Goal: Task Accomplishment & Management: Manage account settings

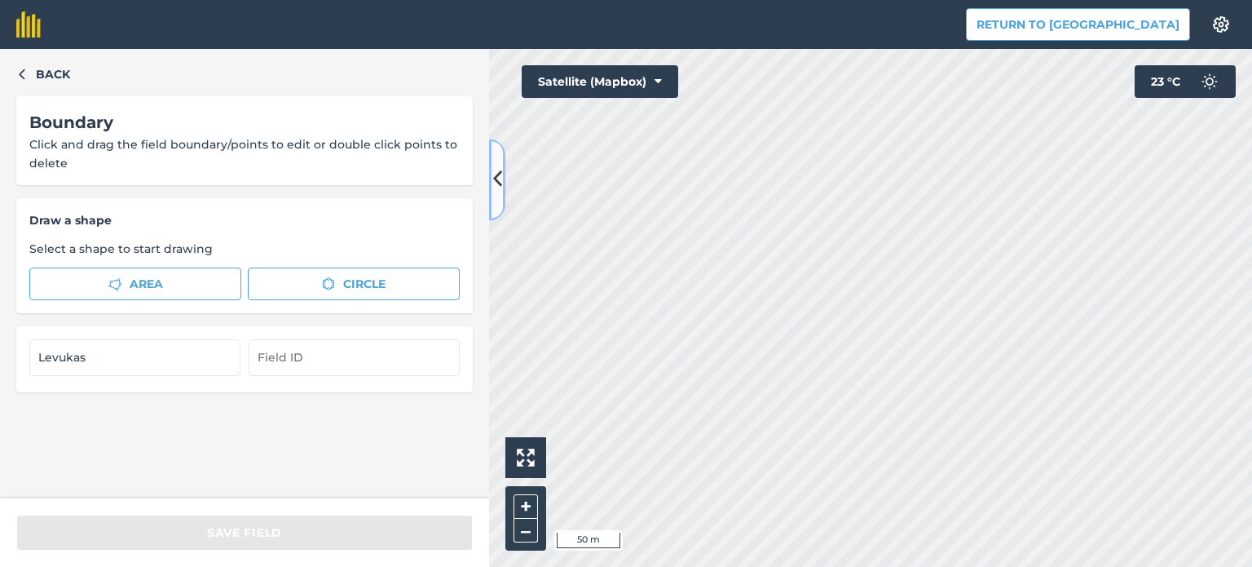
click at [495, 182] on icon at bounding box center [497, 180] width 9 height 29
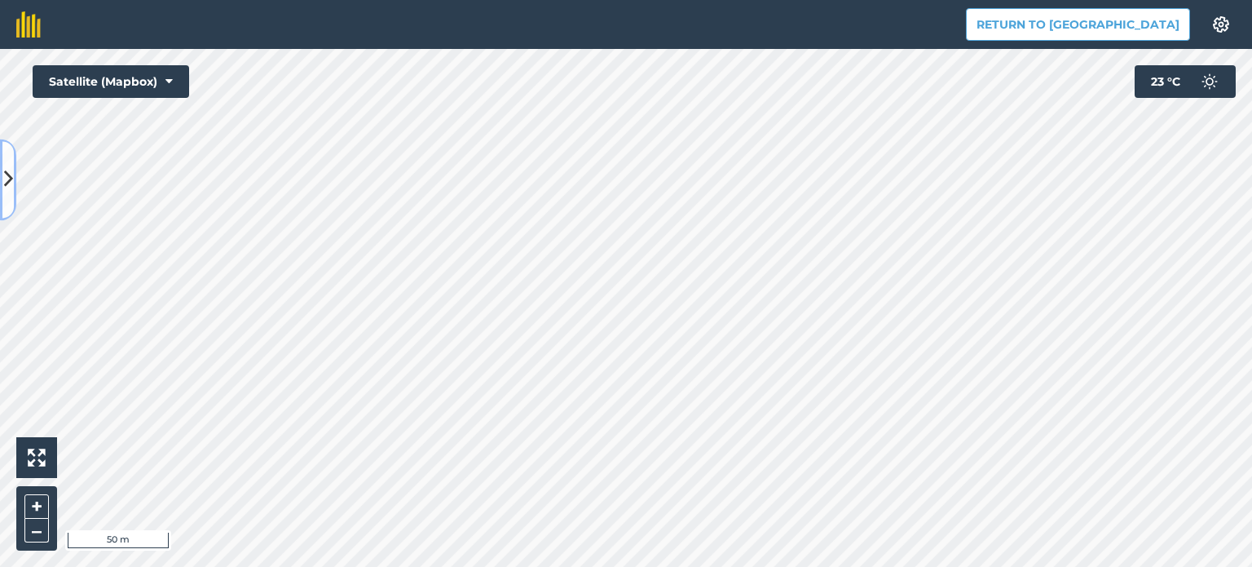
click at [4, 179] on icon at bounding box center [8, 180] width 9 height 29
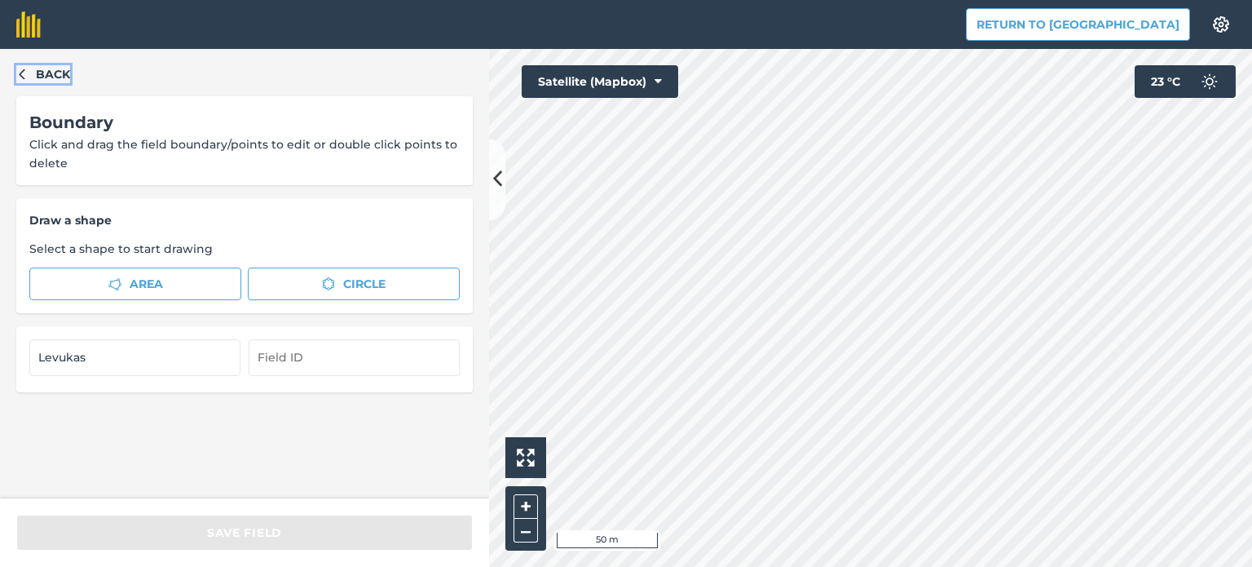
click at [25, 70] on icon "button" at bounding box center [21, 73] width 11 height 11
click at [499, 187] on icon at bounding box center [497, 180] width 9 height 29
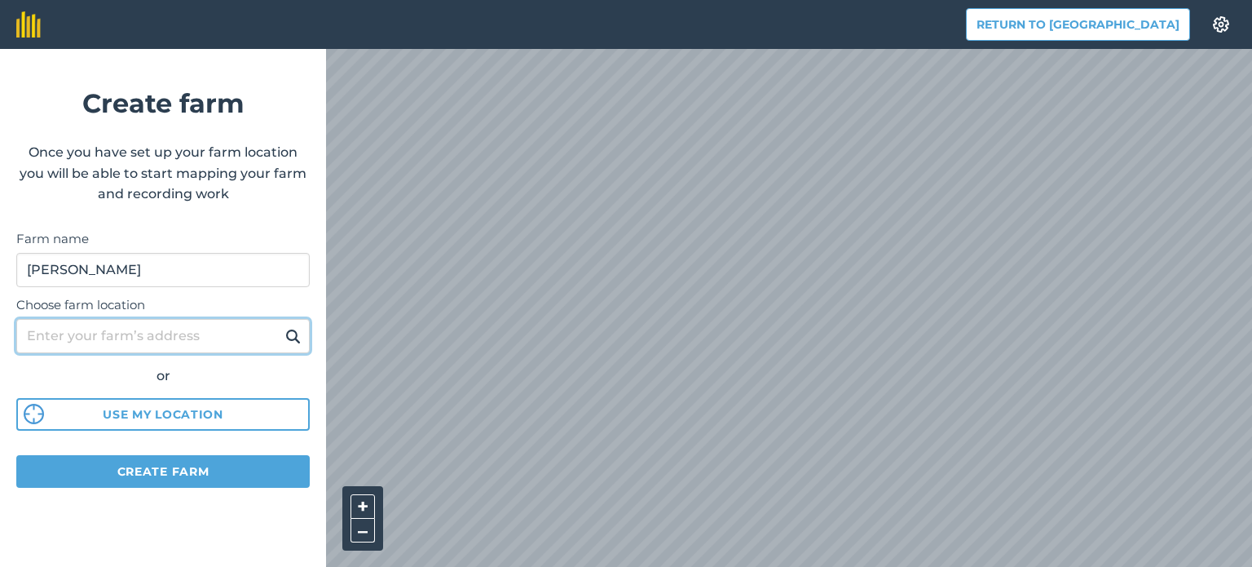
click at [105, 342] on input "Choose farm location" at bounding box center [163, 336] width 294 height 34
type input "Kuokšiai Dvaro g 1 42283"
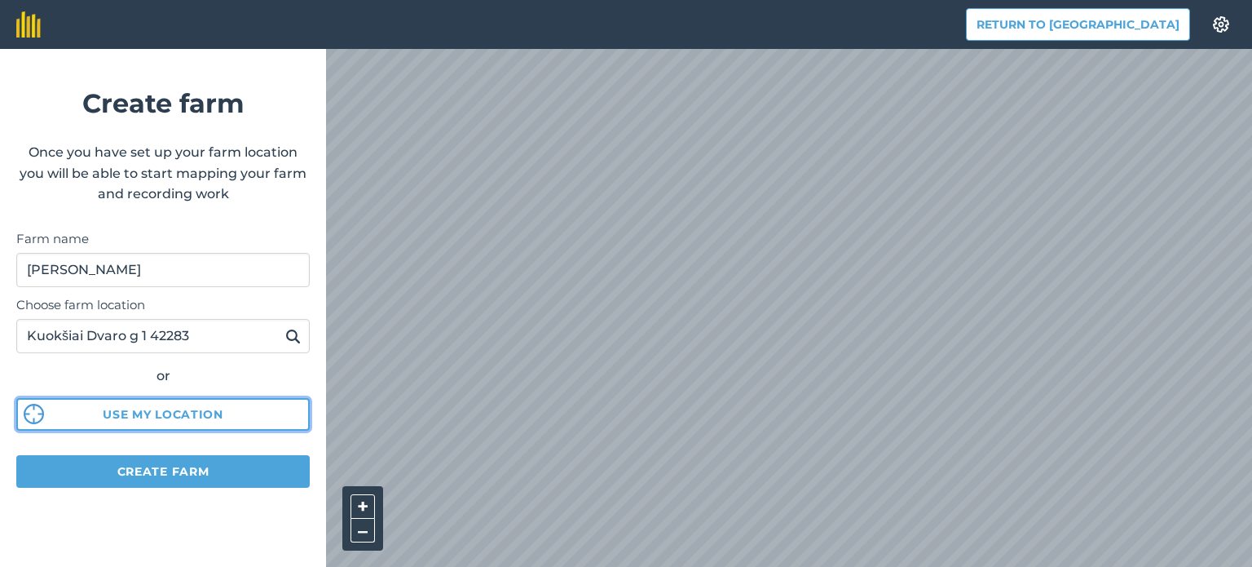
click at [118, 417] on button "Use my location" at bounding box center [163, 414] width 294 height 33
click at [290, 332] on img at bounding box center [292, 336] width 15 height 20
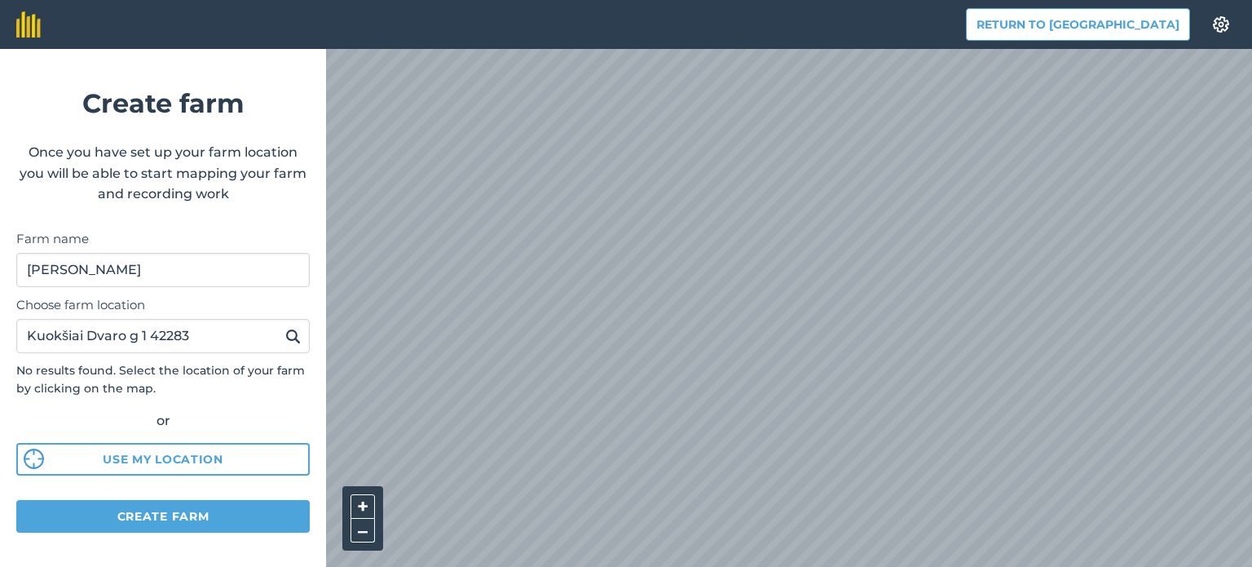
click at [285, 329] on img at bounding box center [292, 336] width 15 height 20
click at [285, 333] on img at bounding box center [292, 336] width 15 height 20
click at [157, 458] on button "Use my location" at bounding box center [163, 459] width 294 height 33
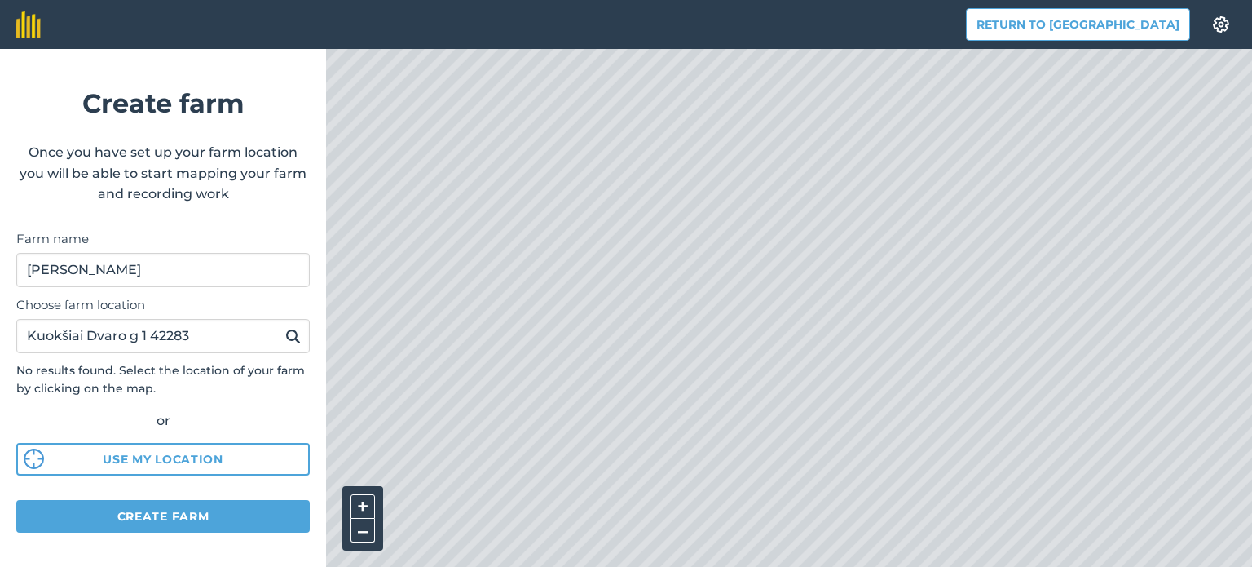
click at [285, 337] on img at bounding box center [292, 336] width 15 height 20
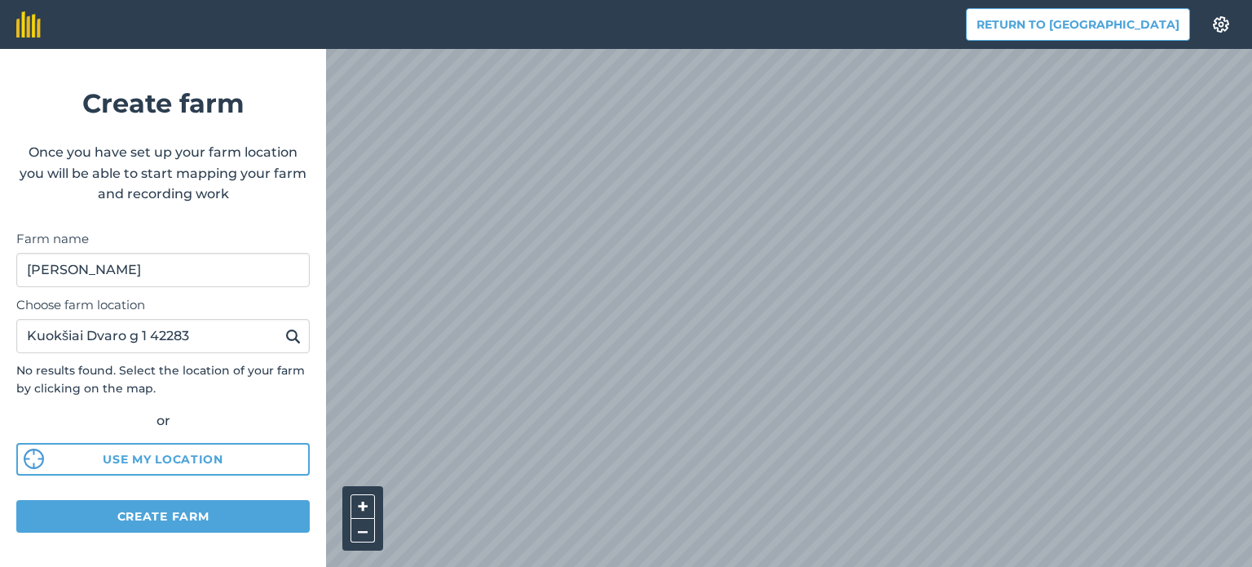
click at [280, 333] on button at bounding box center [292, 335] width 25 height 21
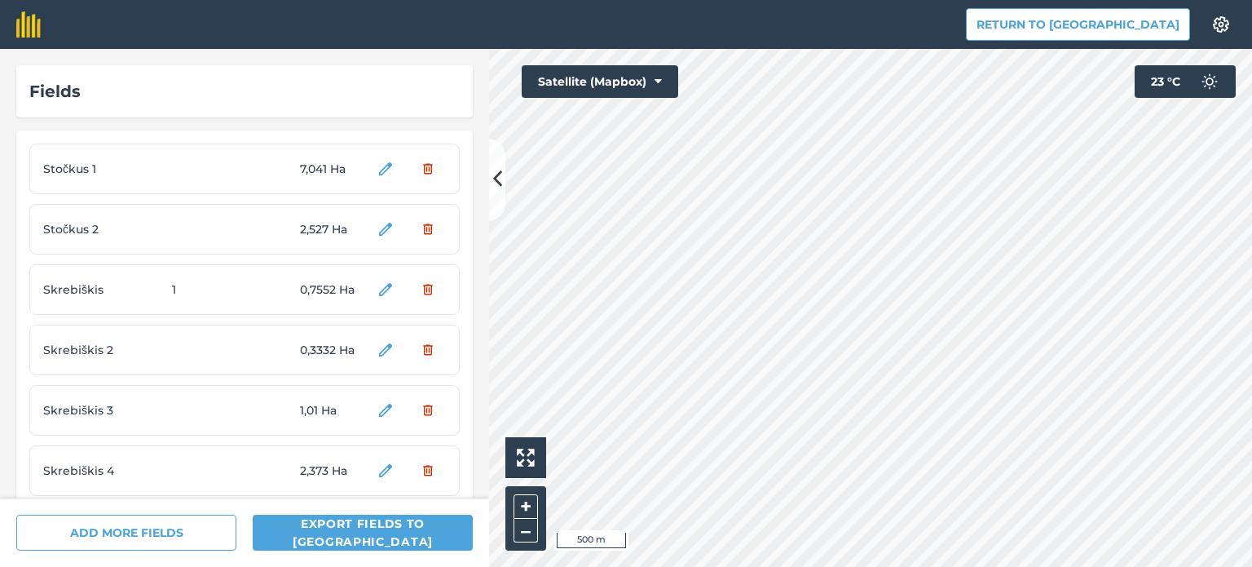
click at [85, 349] on span "Skrebiškis 2" at bounding box center [104, 350] width 122 height 18
click at [300, 350] on span "0,3332 Ha" at bounding box center [330, 350] width 61 height 18
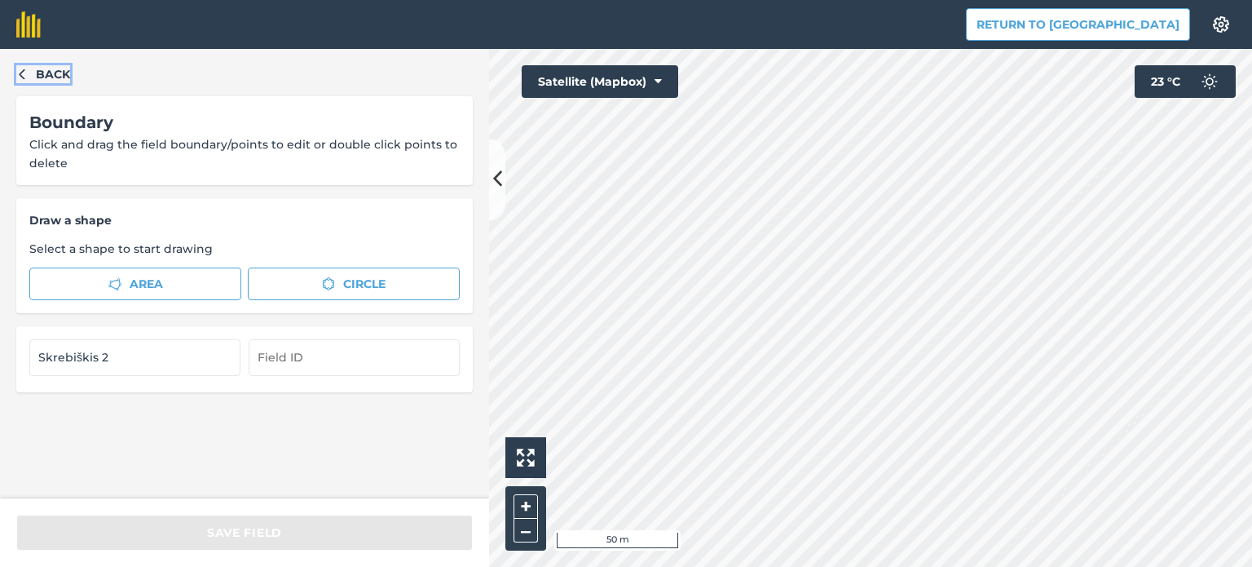
click at [20, 73] on icon "button" at bounding box center [22, 74] width 6 height 11
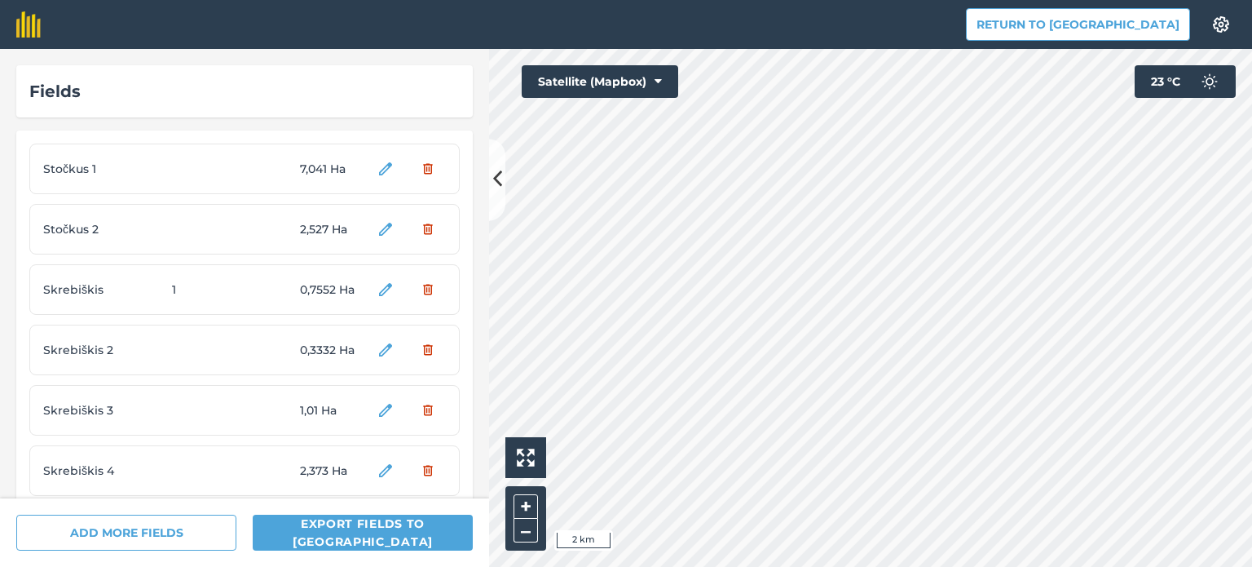
click at [104, 289] on span "Skrebiškis" at bounding box center [104, 289] width 122 height 18
click at [317, 289] on span "0,7552 Ha" at bounding box center [330, 289] width 61 height 18
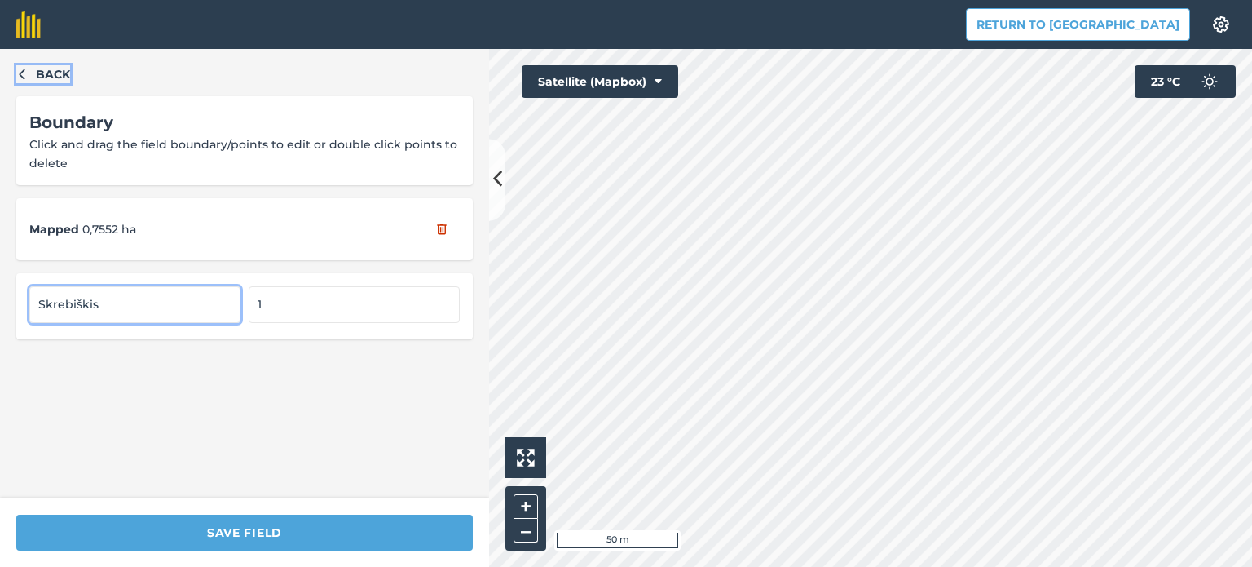
click at [31, 72] on button "Back" at bounding box center [43, 74] width 54 height 18
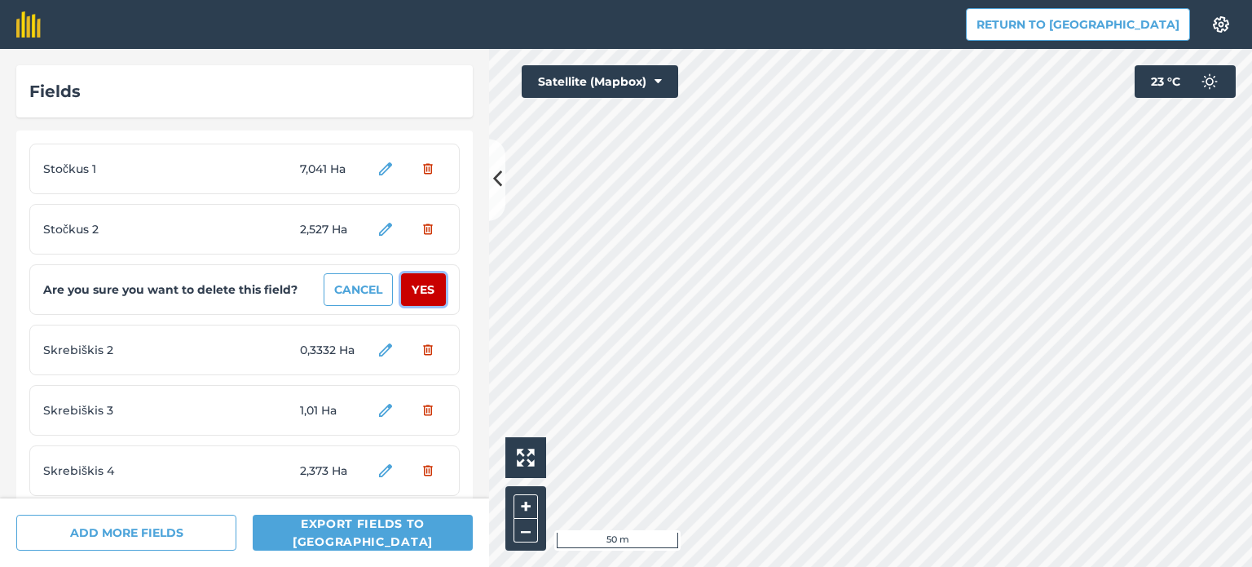
click at [412, 289] on button "Yes" at bounding box center [423, 289] width 45 height 33
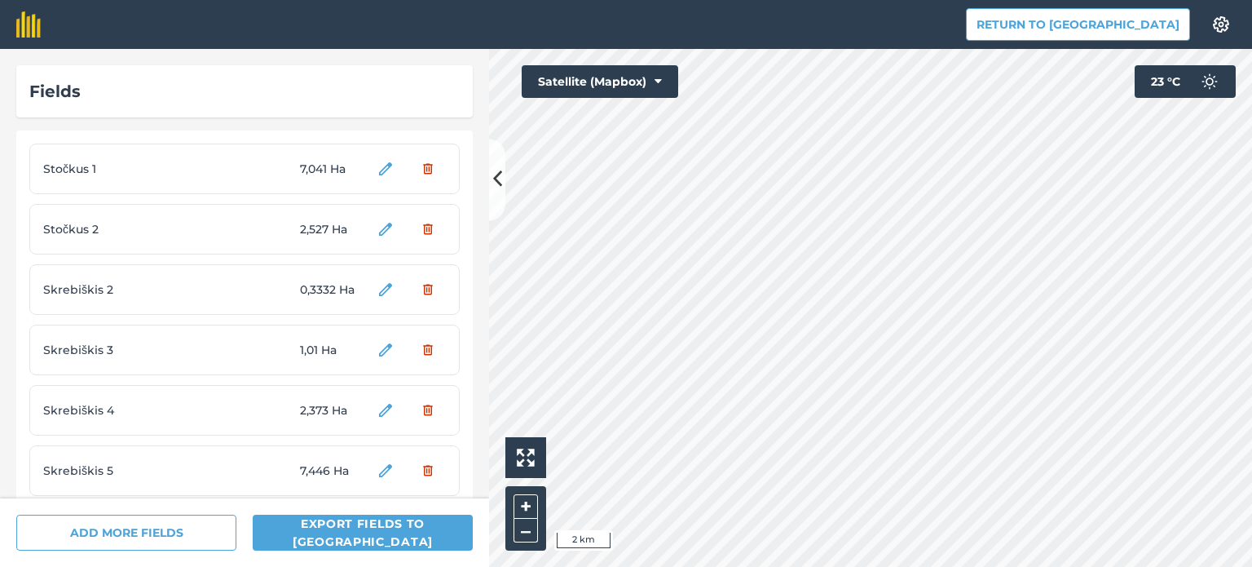
click at [91, 288] on span "Skrebiškis 2" at bounding box center [104, 289] width 122 height 18
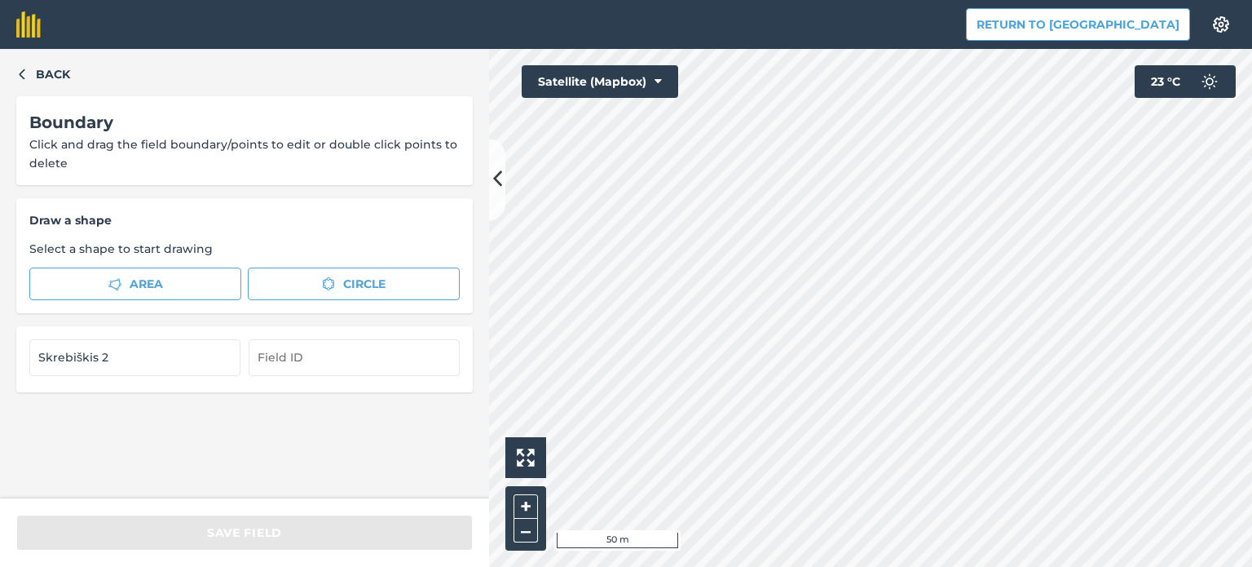
click at [13, 76] on div "Back Boundary Click and drag the field boundary/points to edit or double click …" at bounding box center [244, 273] width 489 height 449
click at [20, 74] on icon "button" at bounding box center [22, 74] width 6 height 11
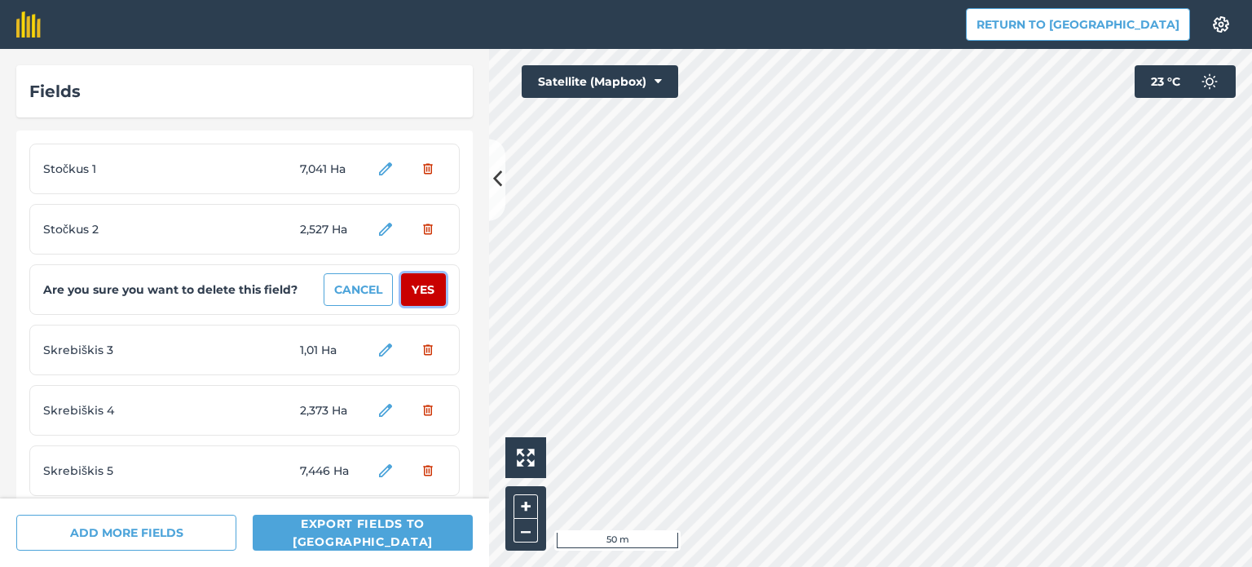
click at [411, 289] on button "Yes" at bounding box center [423, 289] width 45 height 33
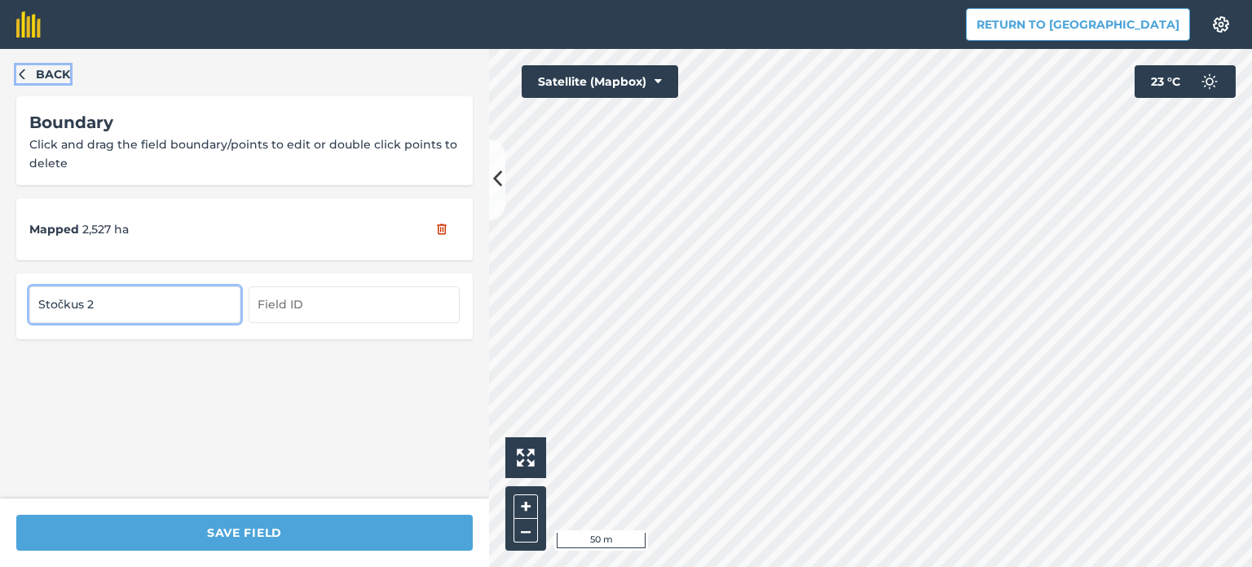
click at [22, 68] on icon "button" at bounding box center [21, 73] width 11 height 11
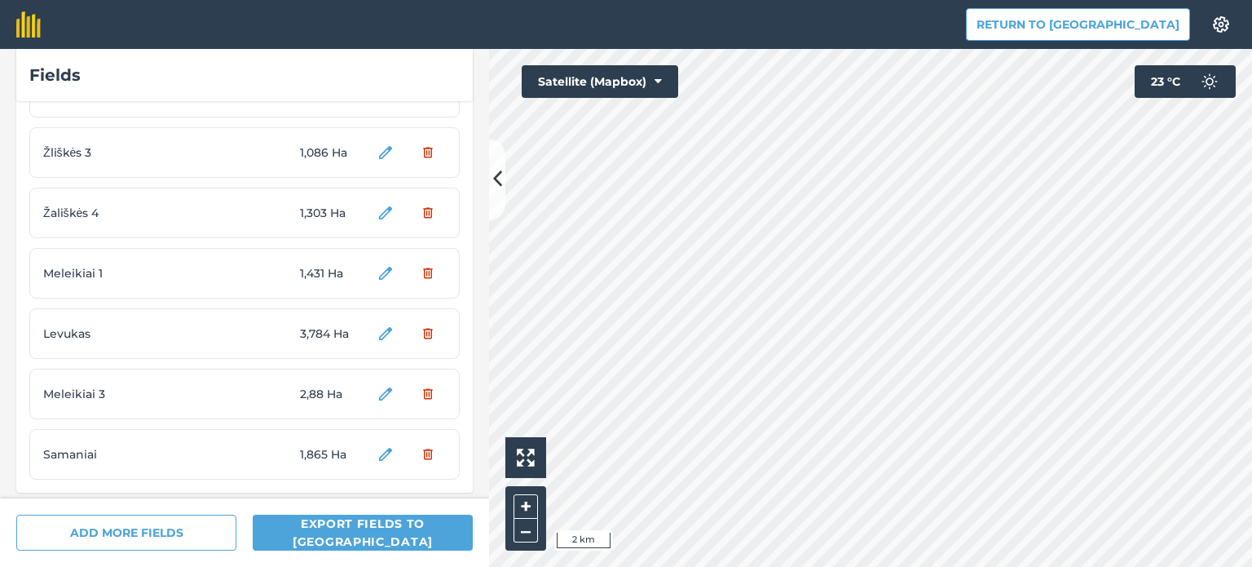
scroll to position [5818, 0]
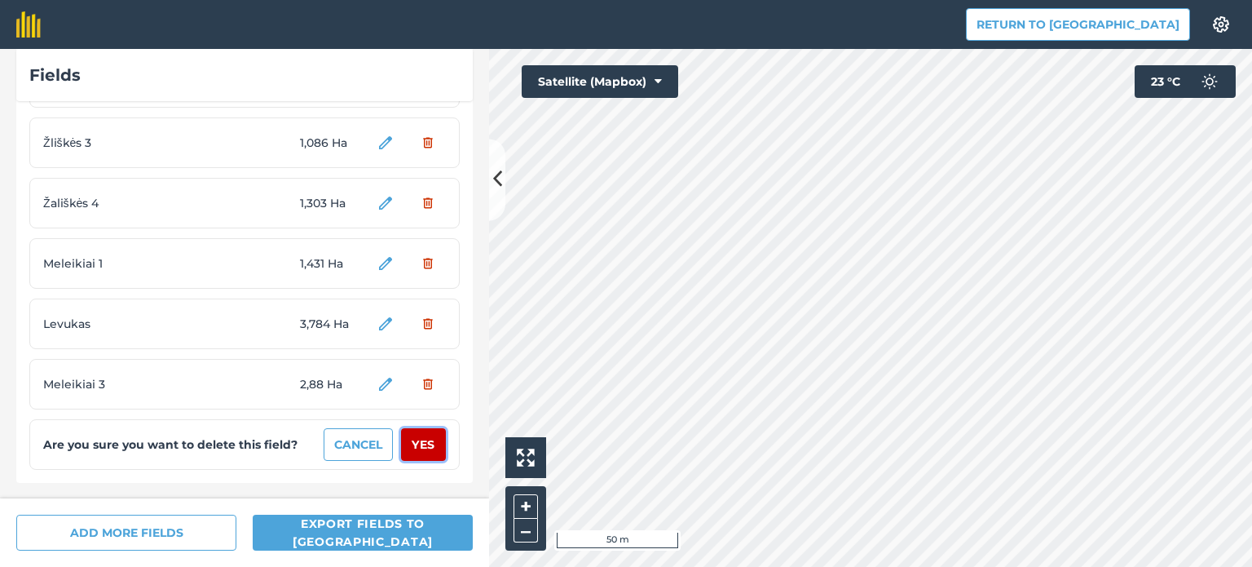
click at [415, 443] on button "Yes" at bounding box center [423, 444] width 45 height 33
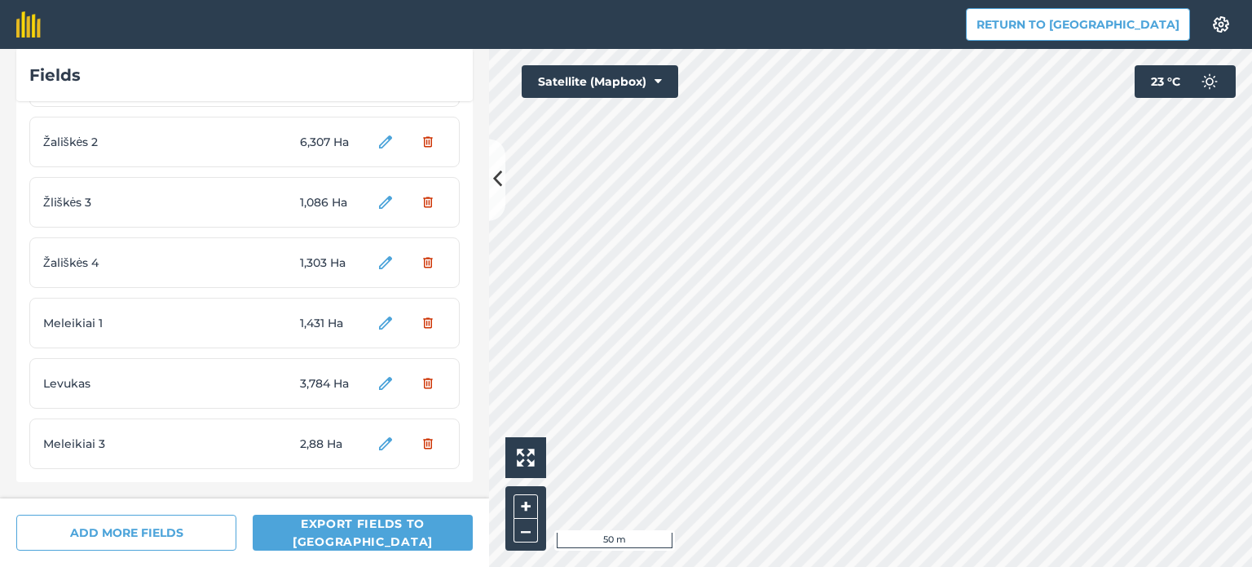
scroll to position [5759, 0]
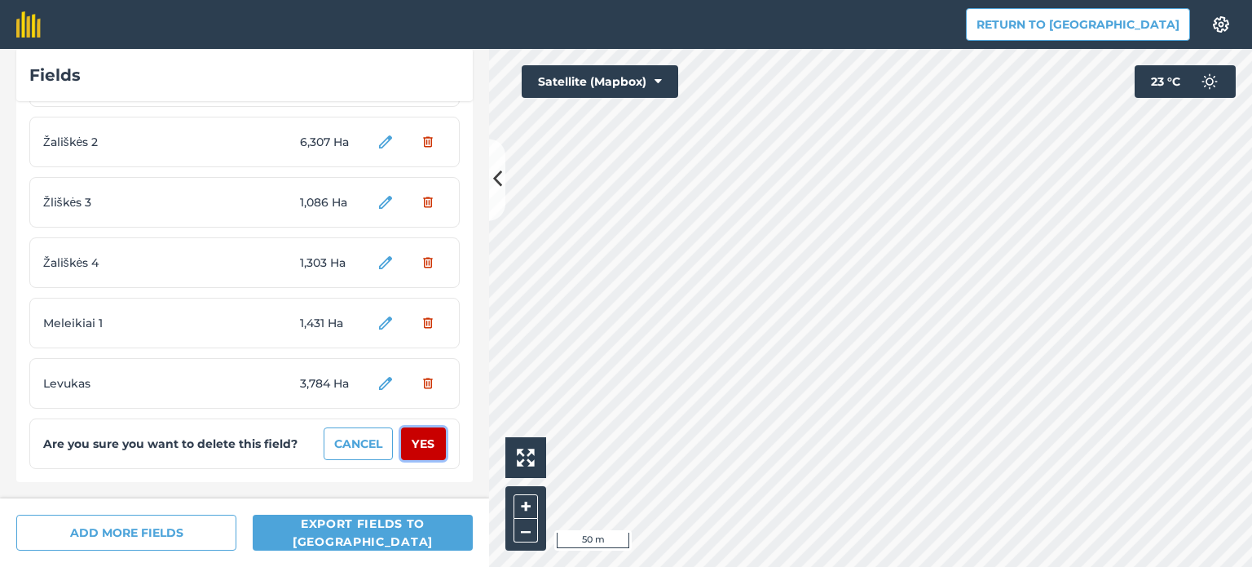
click at [417, 445] on button "Yes" at bounding box center [423, 443] width 45 height 33
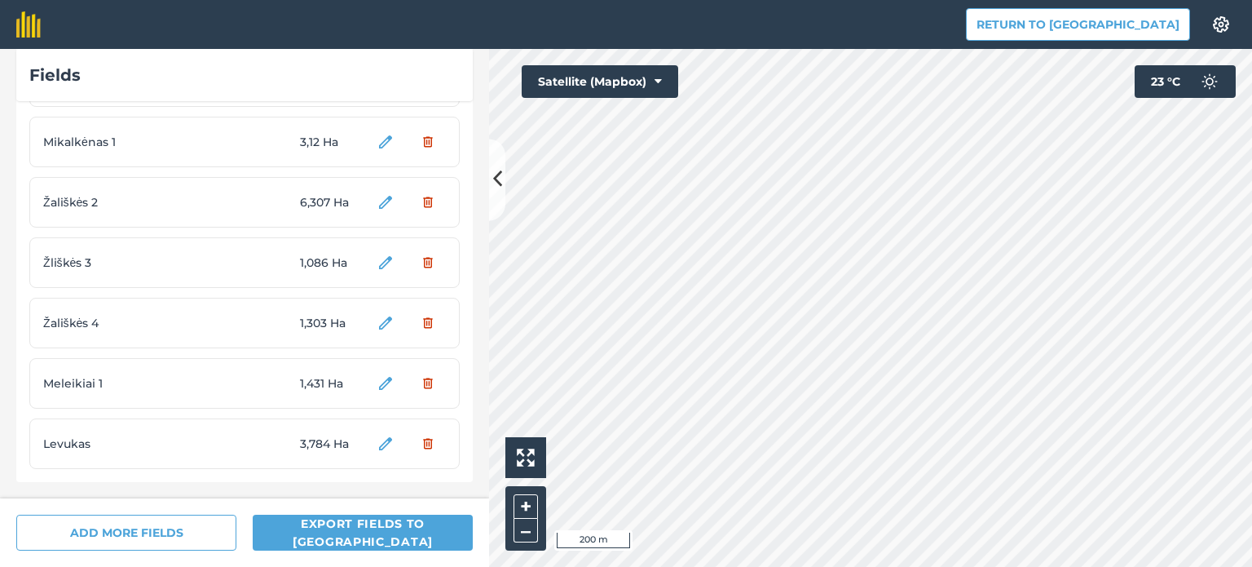
scroll to position [5698, 0]
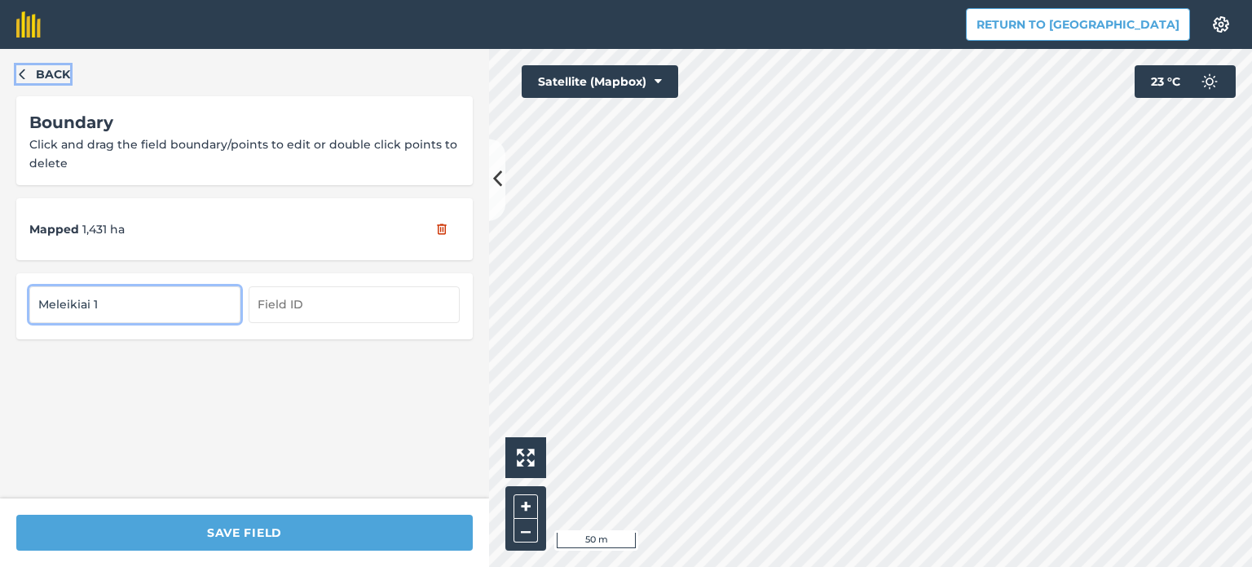
click at [20, 74] on icon "button" at bounding box center [22, 74] width 6 height 11
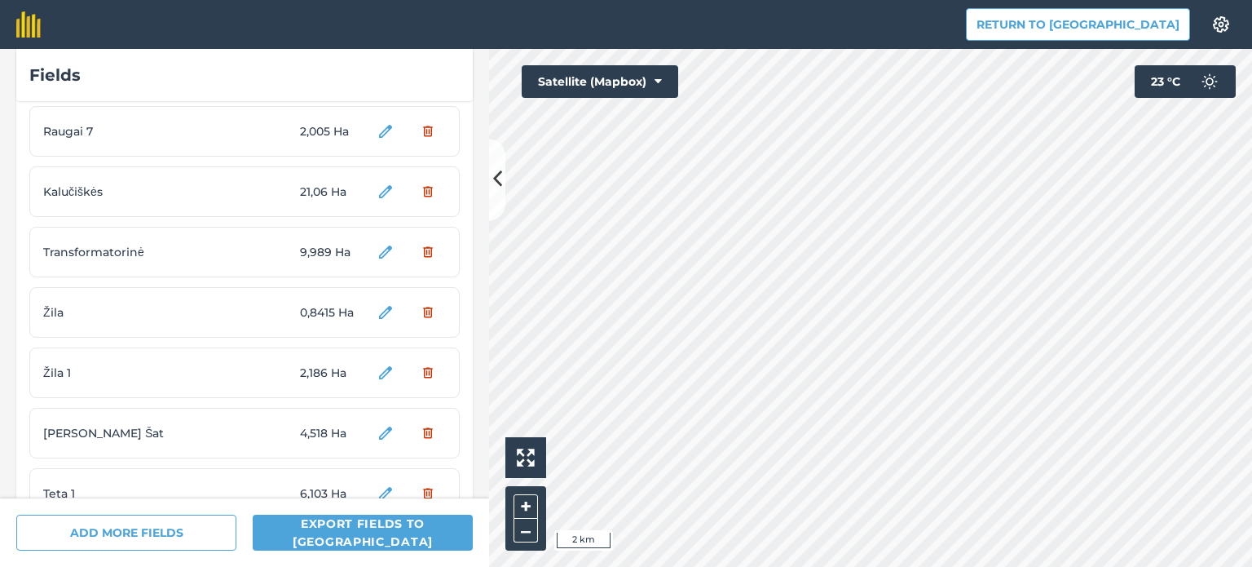
scroll to position [4566, 0]
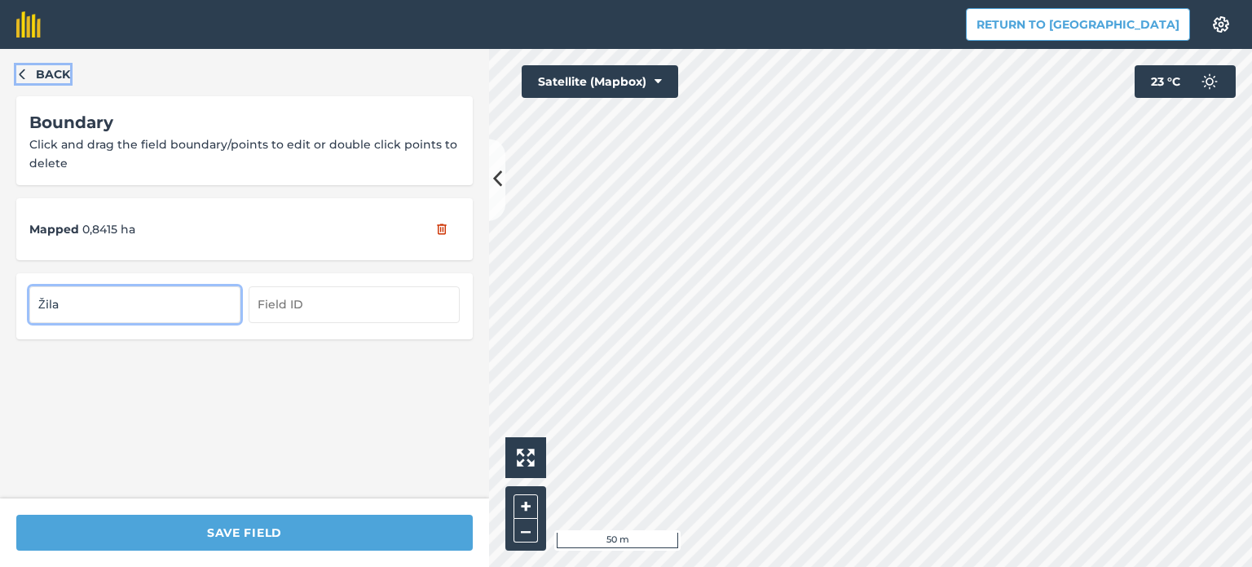
click at [23, 72] on icon "button" at bounding box center [22, 74] width 6 height 11
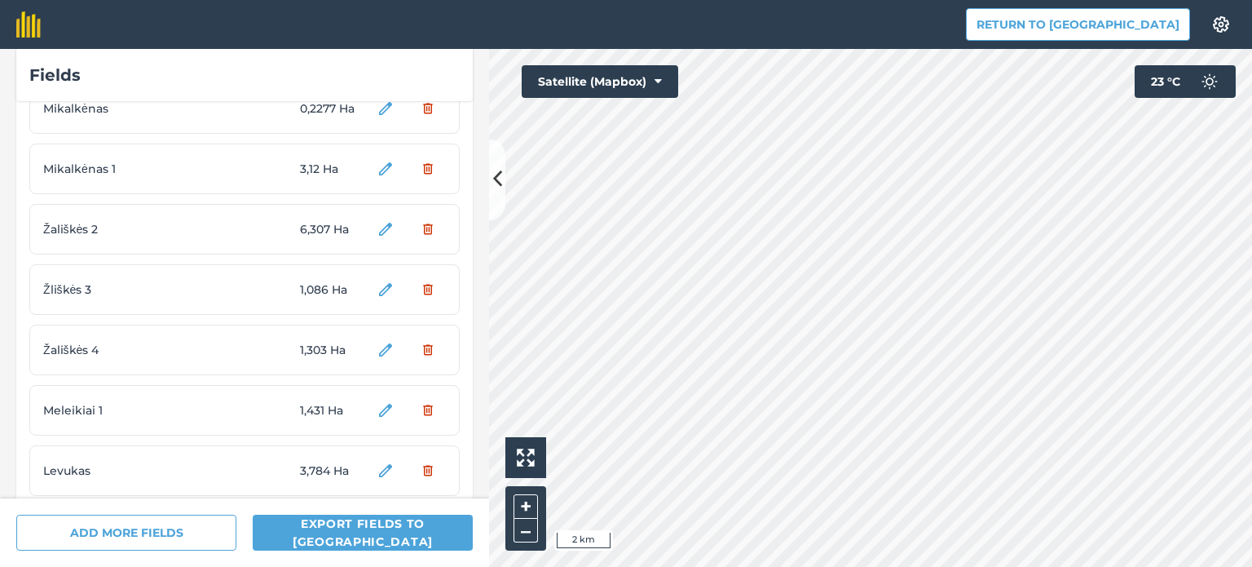
scroll to position [5698, 0]
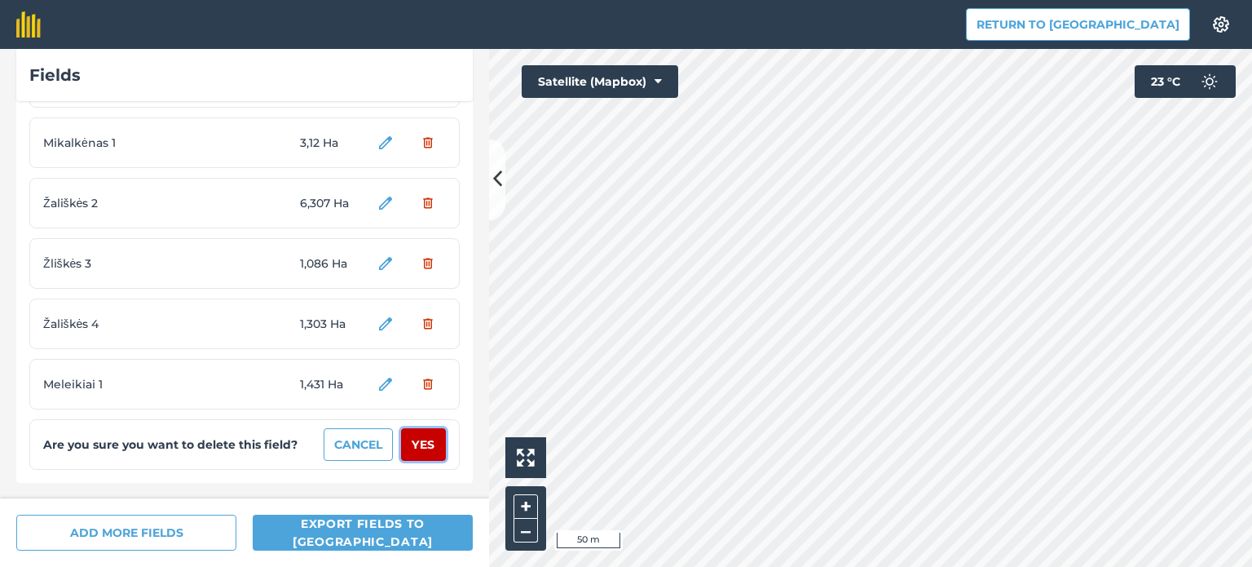
click at [404, 444] on button "Yes" at bounding box center [423, 444] width 45 height 33
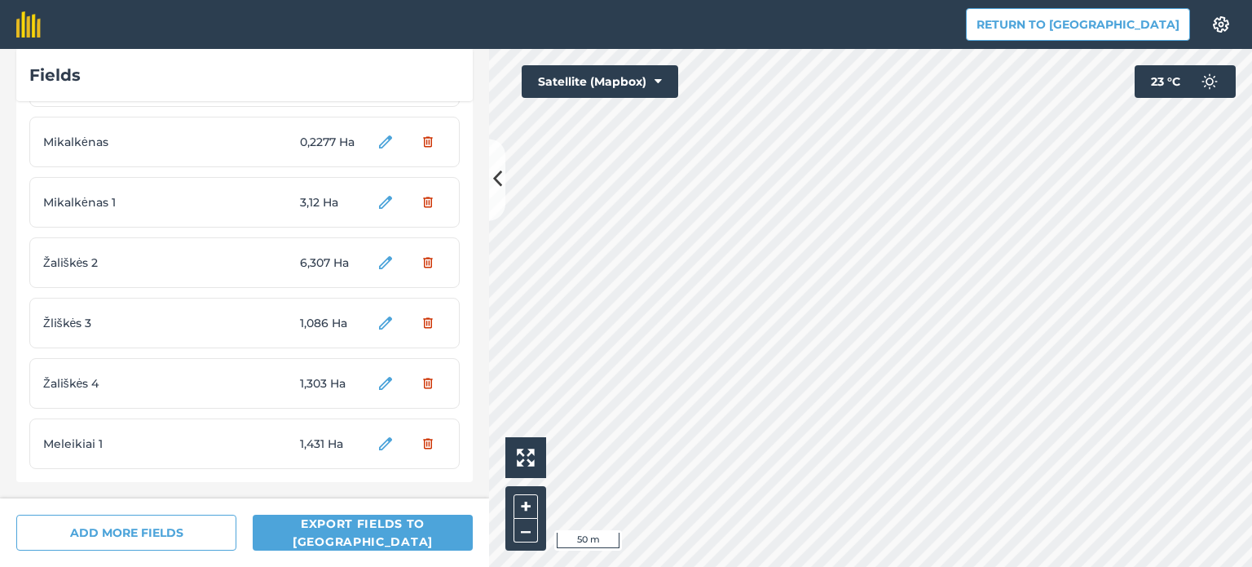
scroll to position [5638, 0]
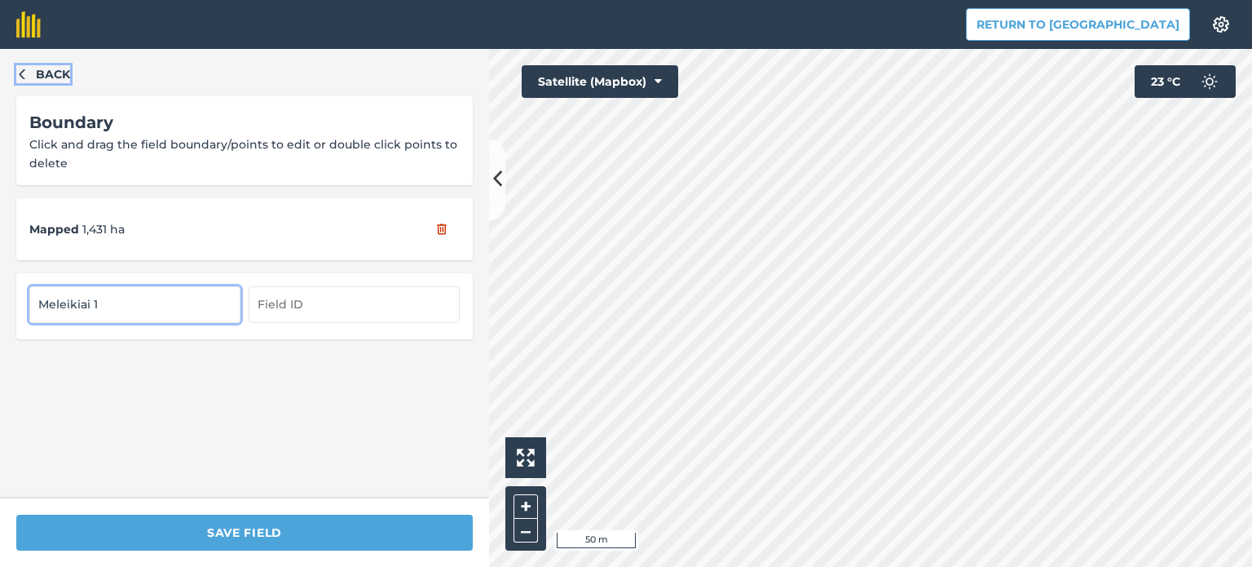
click at [24, 77] on icon "button" at bounding box center [21, 73] width 11 height 11
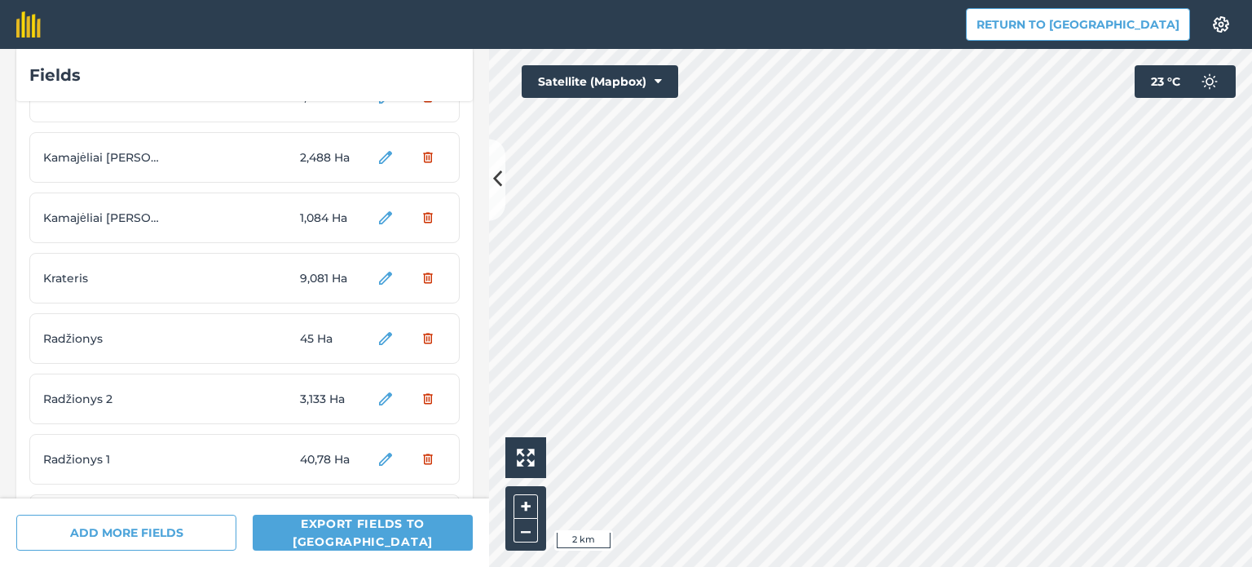
scroll to position [5638, 0]
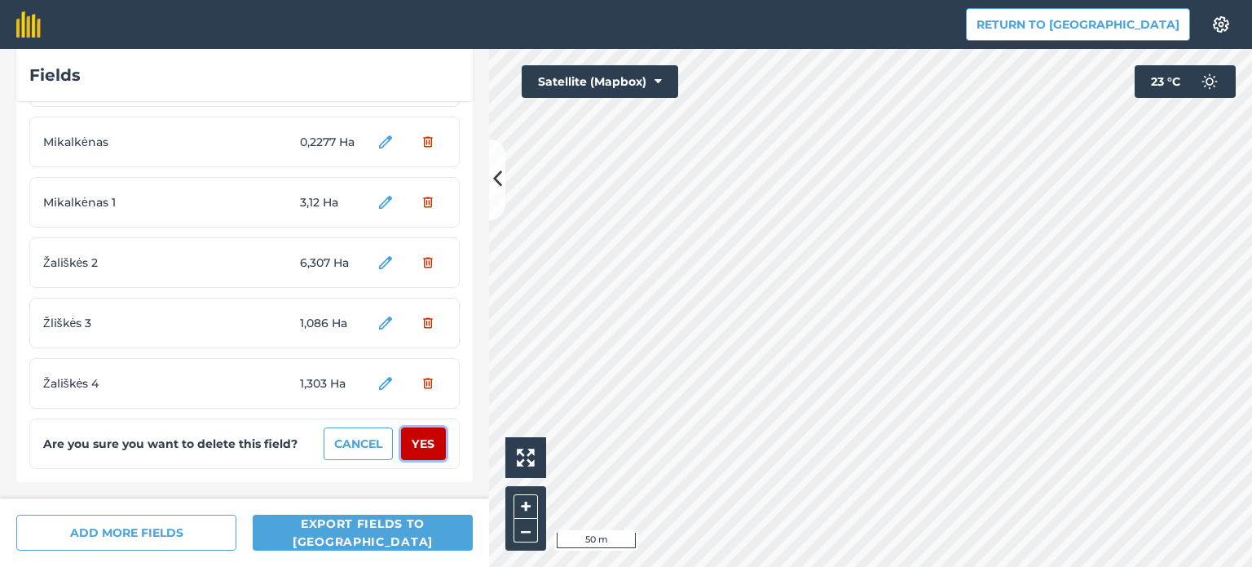
click at [408, 440] on button "Yes" at bounding box center [423, 443] width 45 height 33
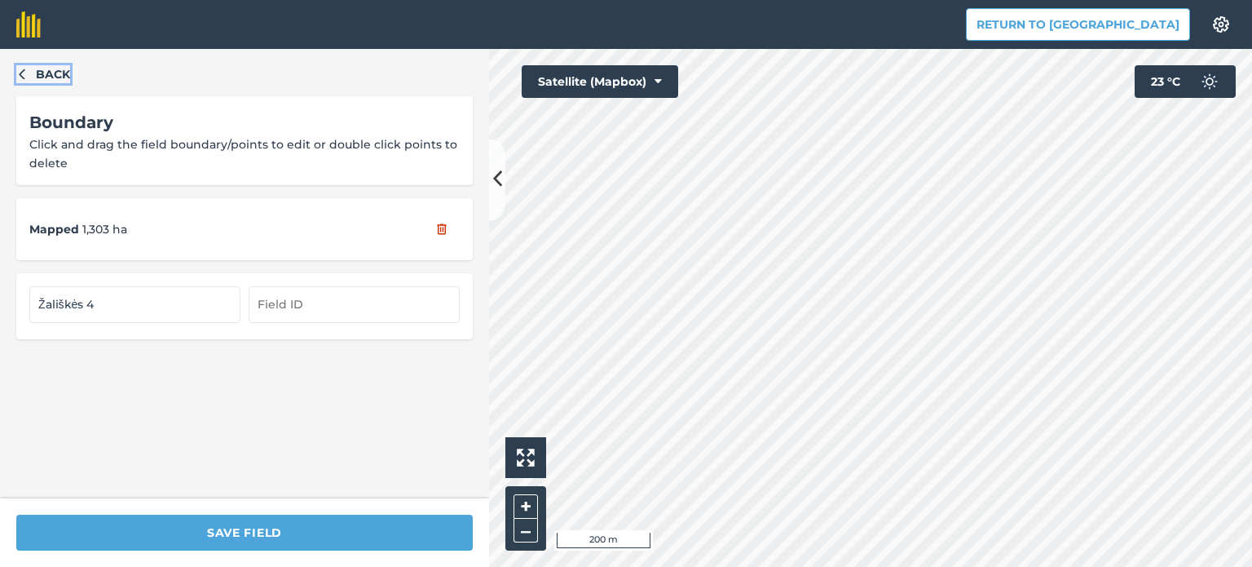
click at [20, 74] on icon "button" at bounding box center [22, 74] width 6 height 11
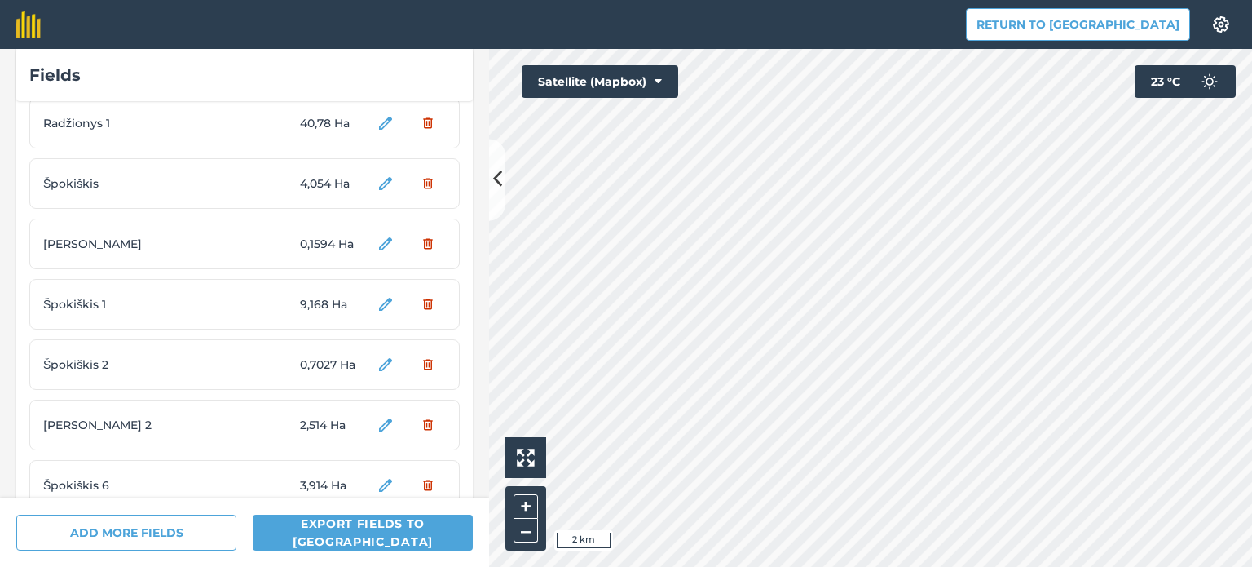
scroll to position [5577, 0]
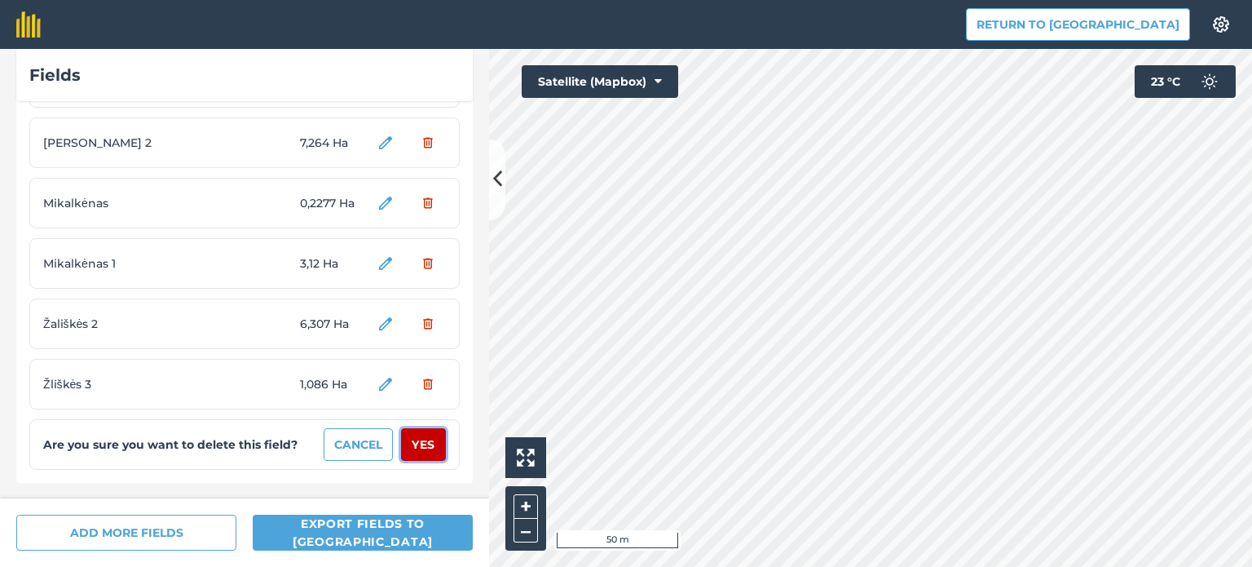
click at [409, 444] on button "Yes" at bounding box center [423, 444] width 45 height 33
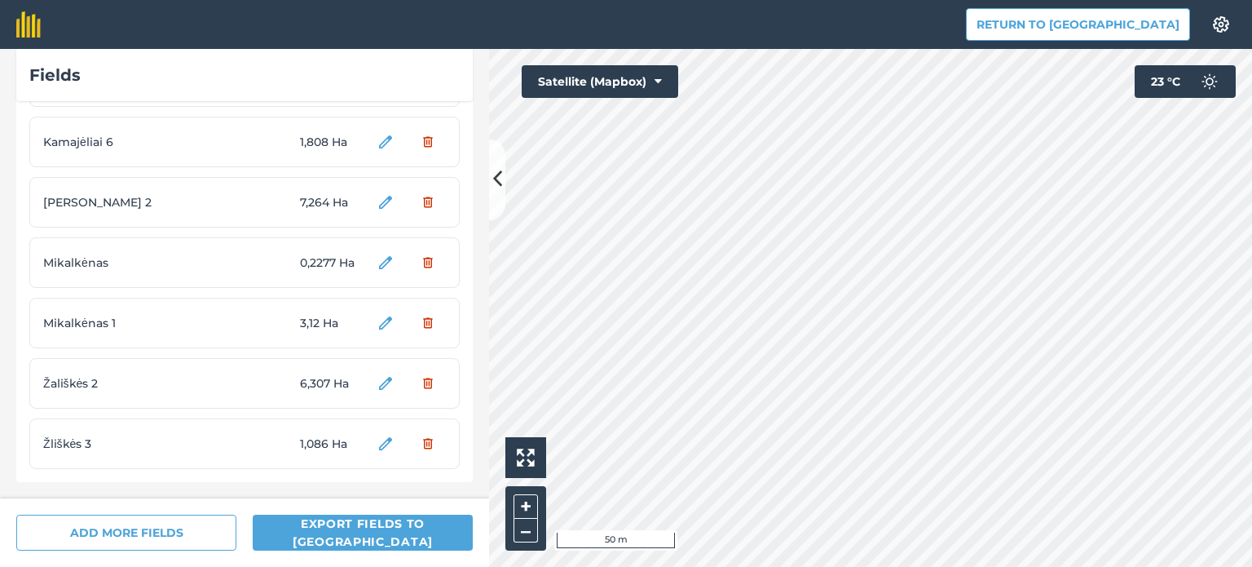
scroll to position [5517, 0]
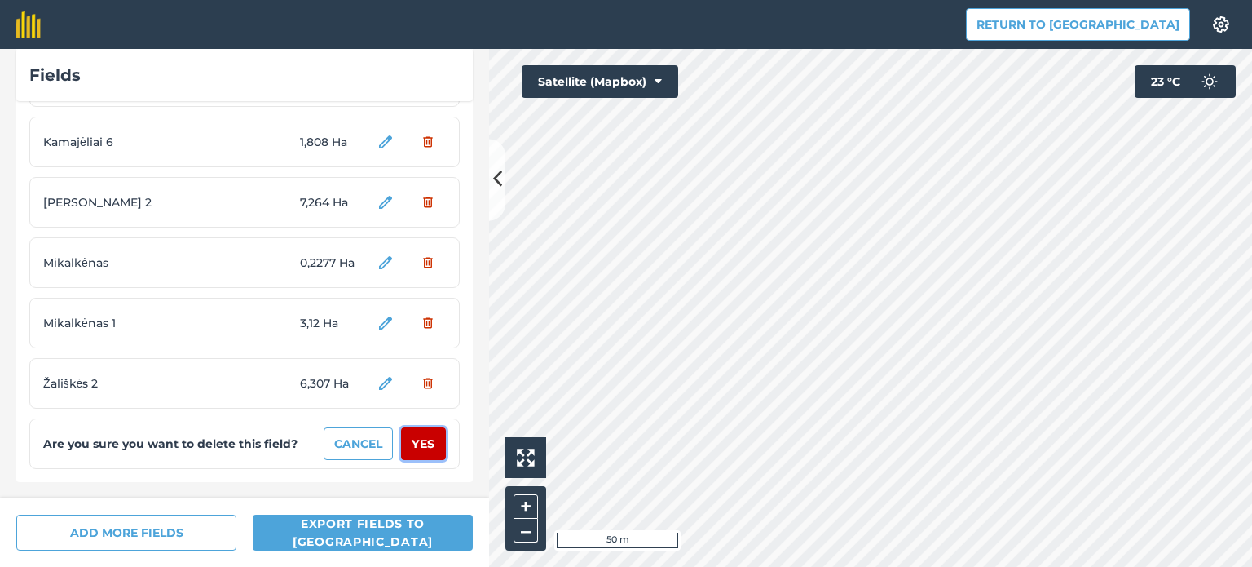
click at [411, 441] on button "Yes" at bounding box center [423, 443] width 45 height 33
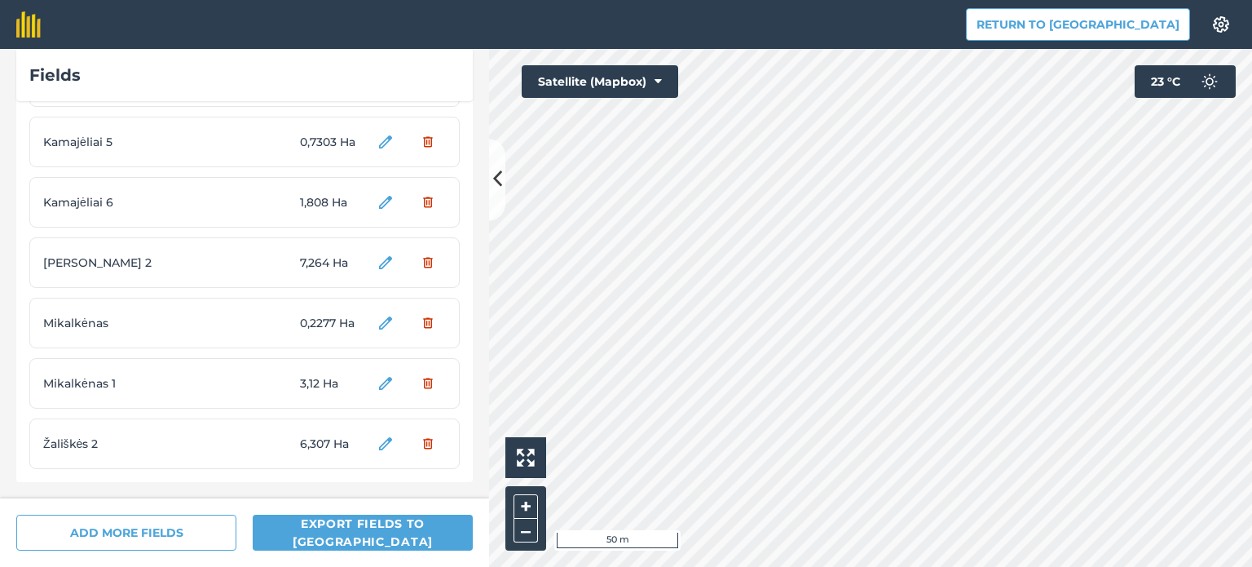
scroll to position [5456, 0]
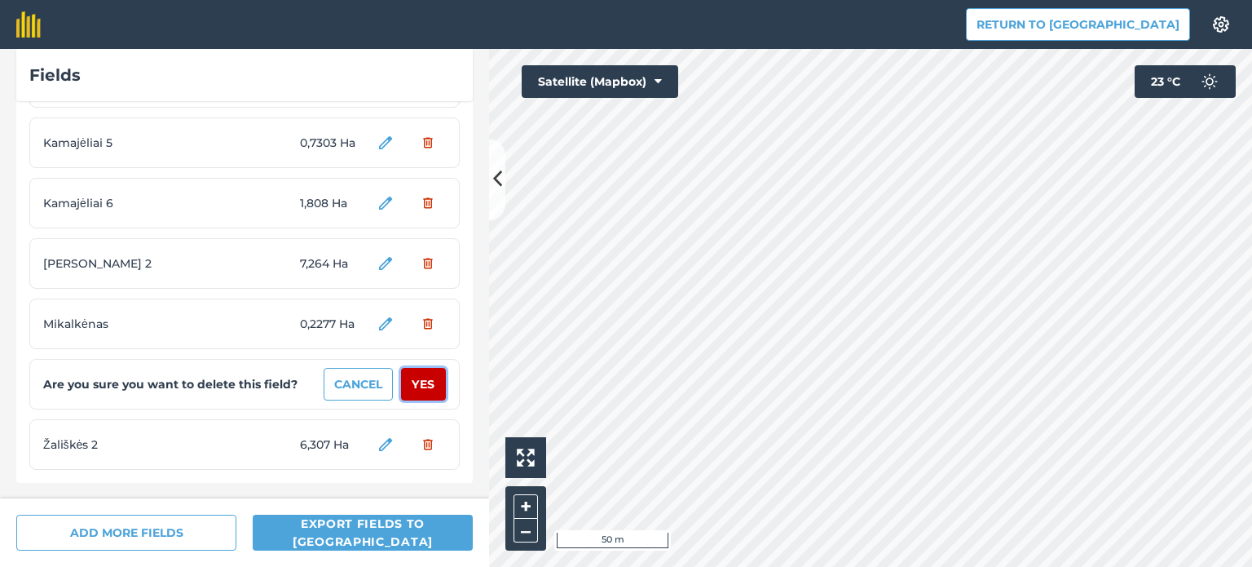
click at [417, 383] on button "Yes" at bounding box center [423, 384] width 45 height 33
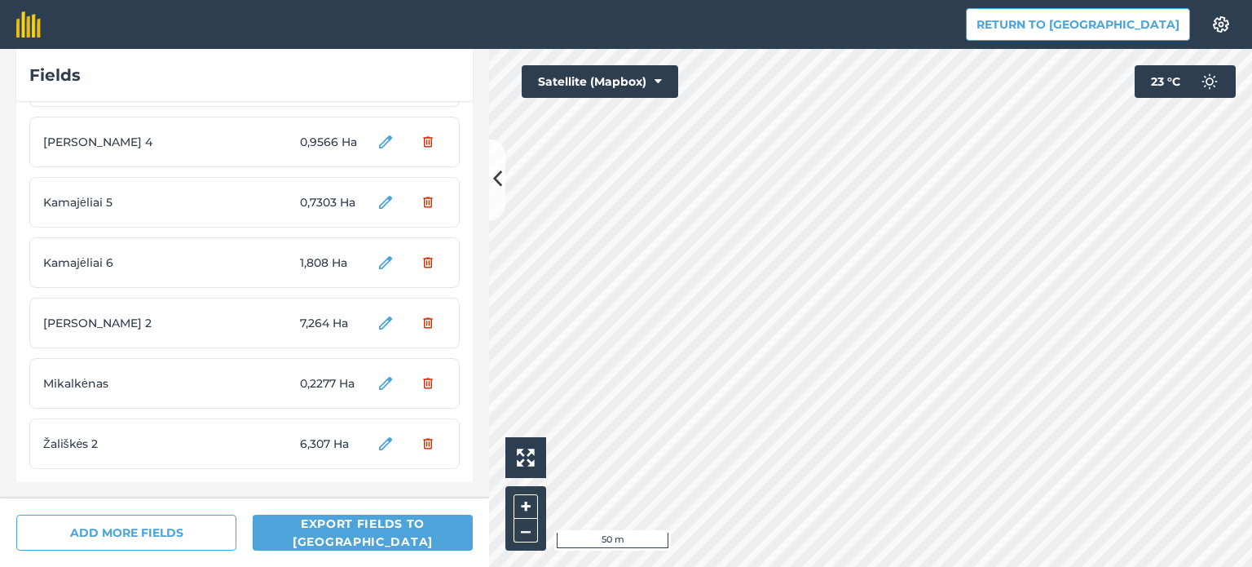
scroll to position [5397, 0]
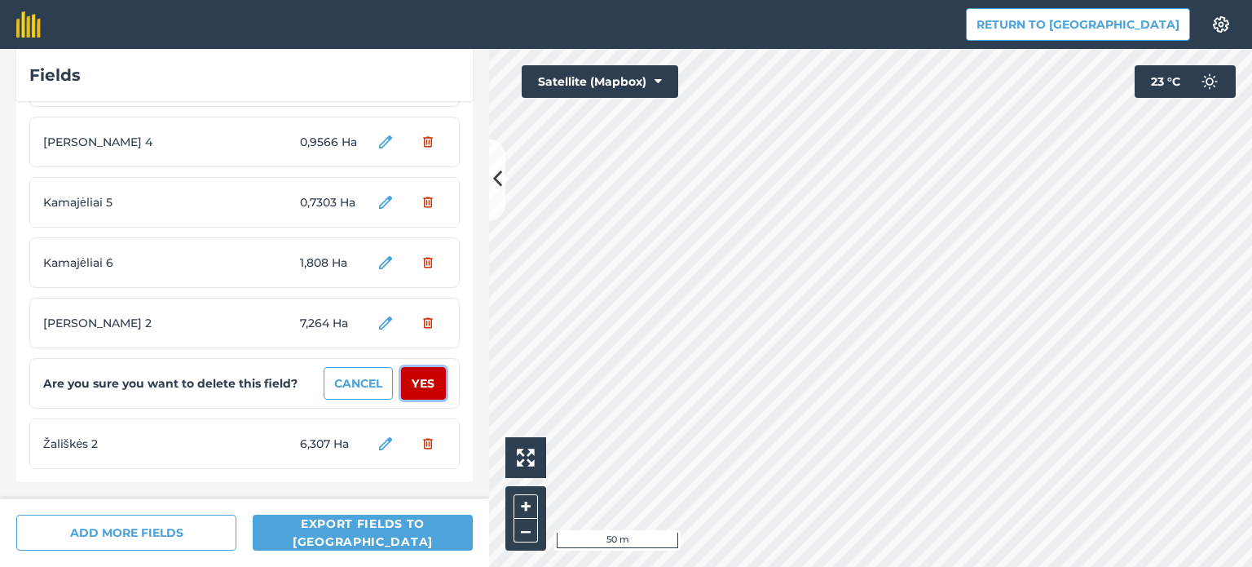
click at [407, 378] on button "Yes" at bounding box center [423, 383] width 45 height 33
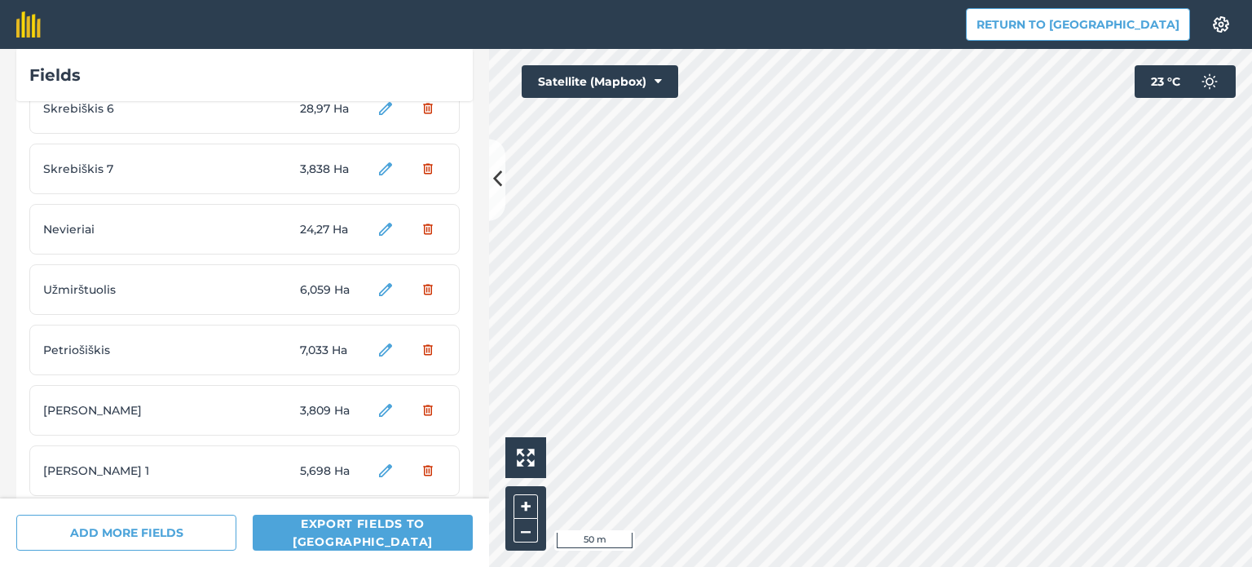
scroll to position [0, 0]
click at [501, 146] on div "Fields Stočkus 1 7,041 Ha Stočkus 2 2,527 Ha Skrebiškis 3 1,01 Ha Skrebiškis 4 …" at bounding box center [626, 308] width 1252 height 518
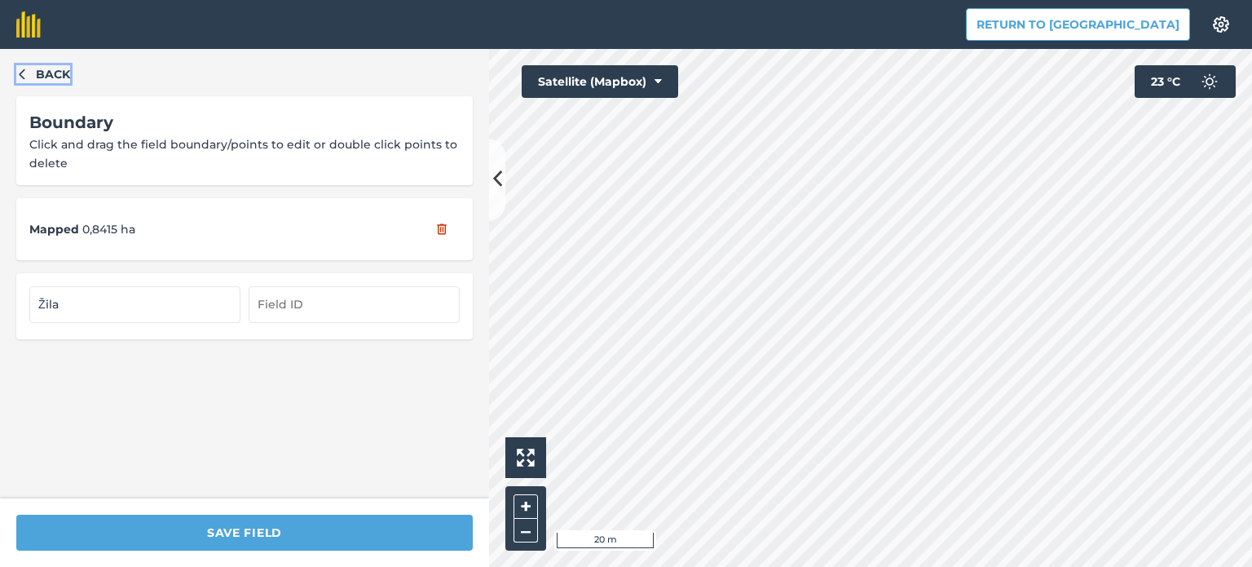
click at [26, 69] on icon "button" at bounding box center [21, 73] width 11 height 11
click at [24, 74] on icon "button" at bounding box center [21, 73] width 11 height 11
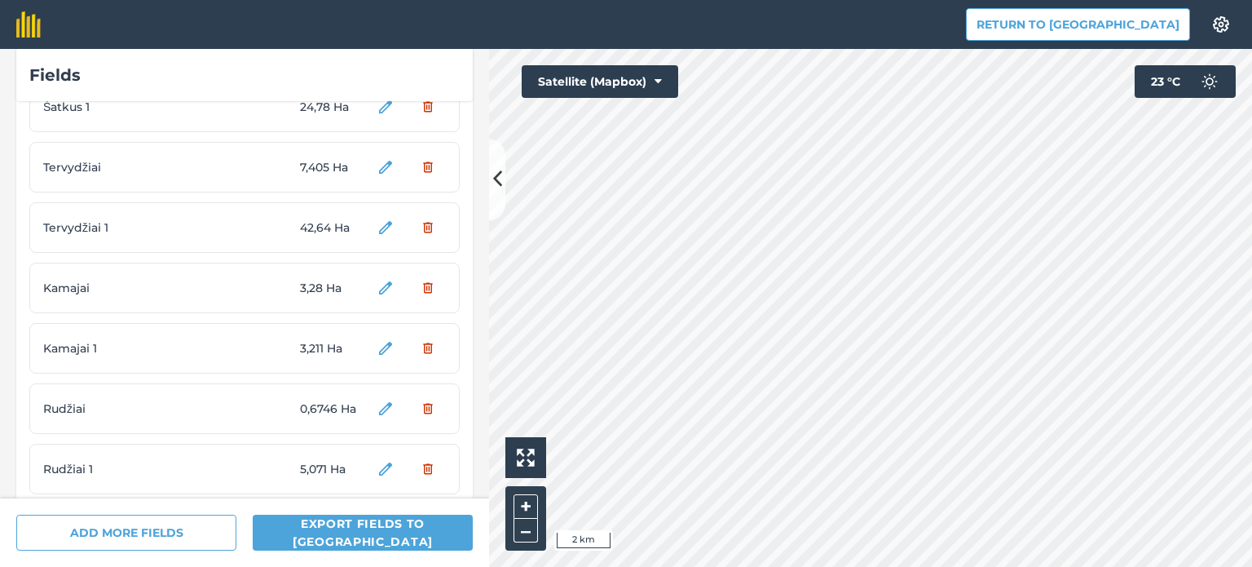
scroll to position [2854, 0]
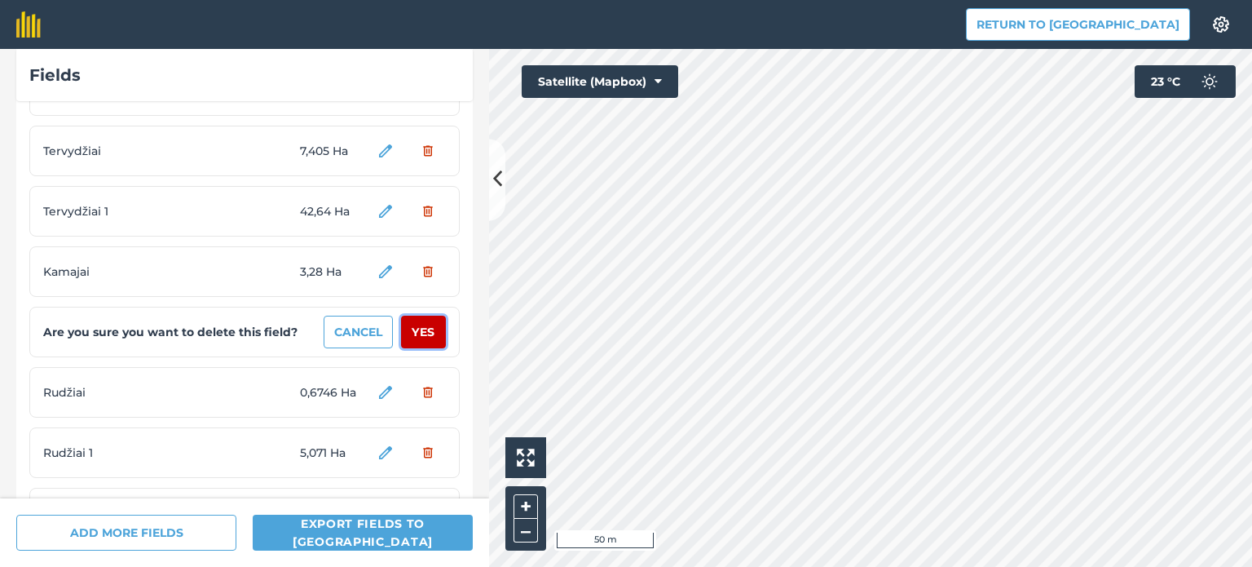
click at [413, 333] on button "Yes" at bounding box center [423, 332] width 45 height 33
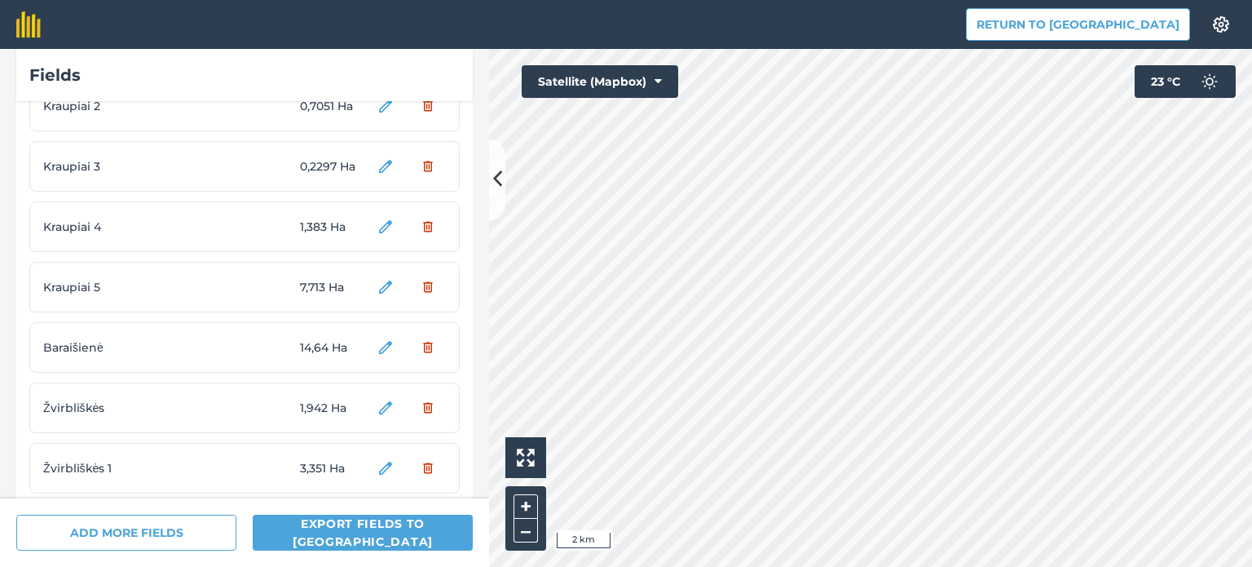
scroll to position [3261, 0]
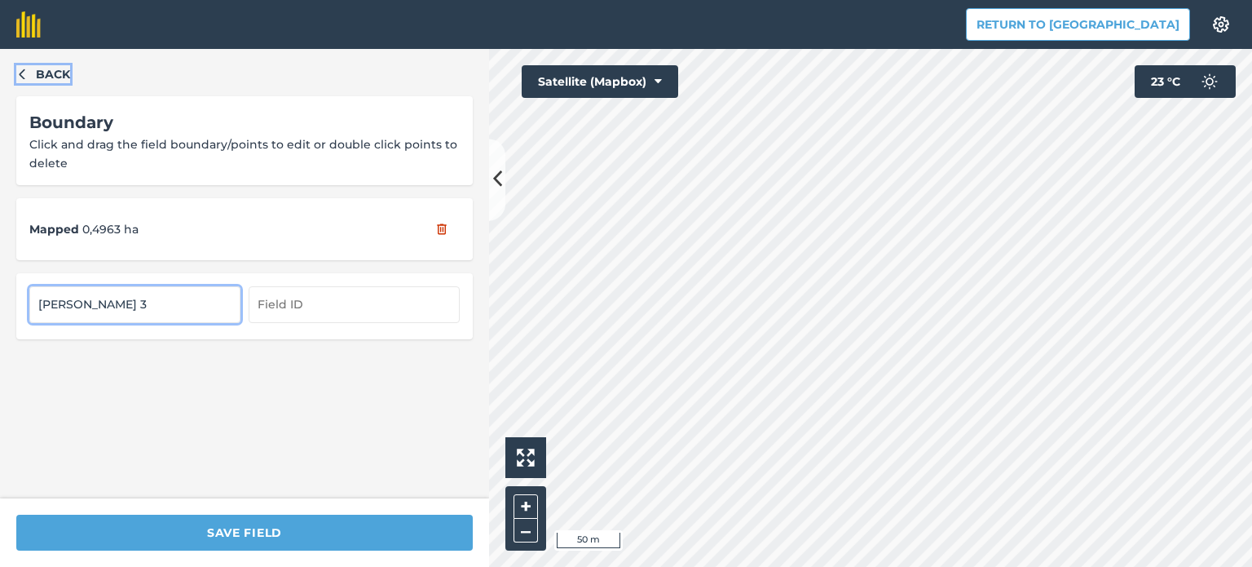
click at [22, 74] on icon "button" at bounding box center [21, 73] width 11 height 11
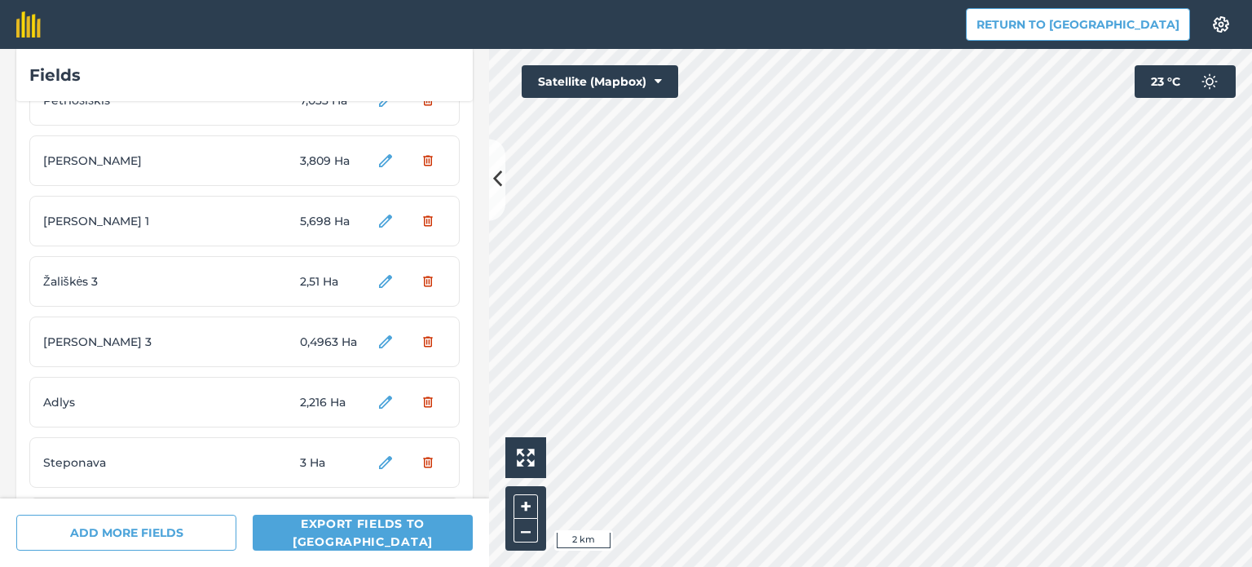
scroll to position [652, 0]
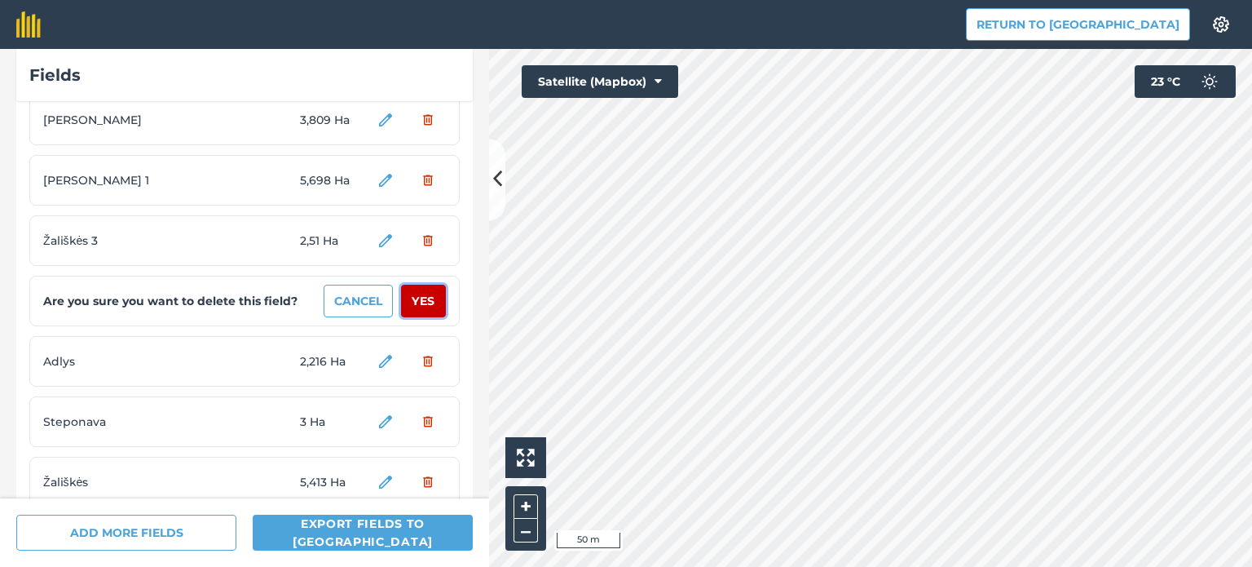
click at [410, 300] on button "Yes" at bounding box center [423, 301] width 45 height 33
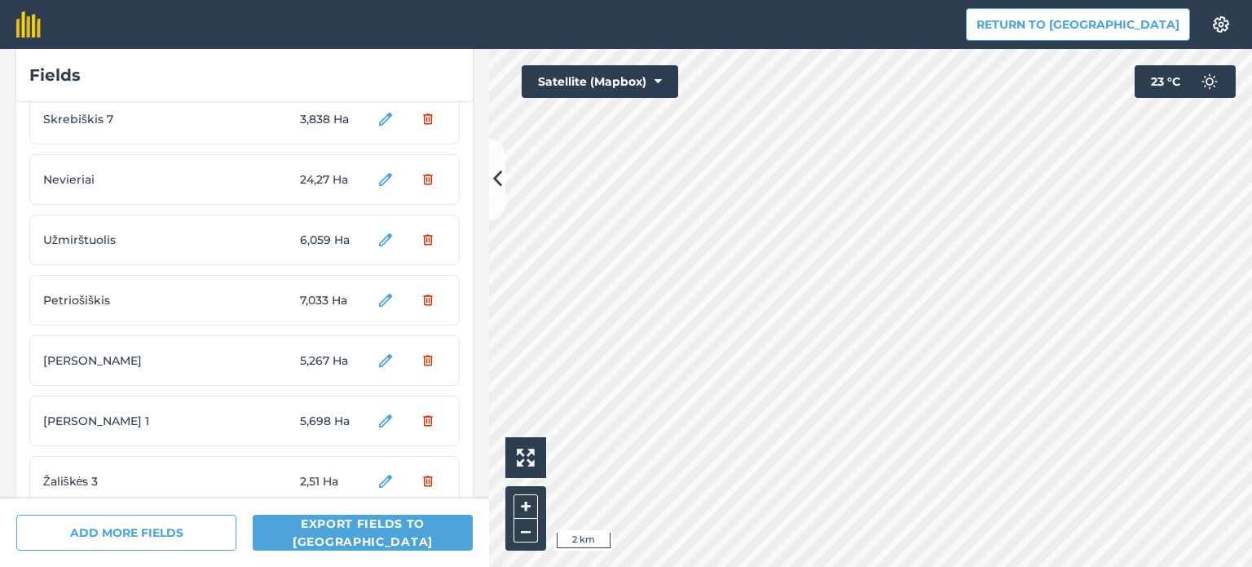
scroll to position [489, 0]
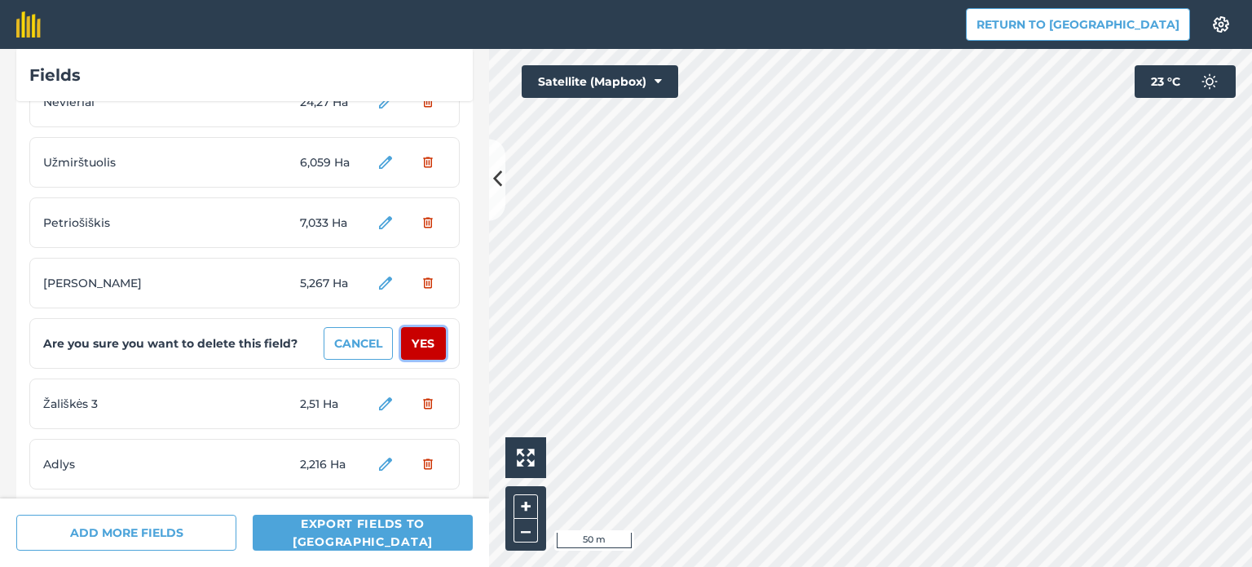
click at [404, 339] on button "Yes" at bounding box center [423, 343] width 45 height 33
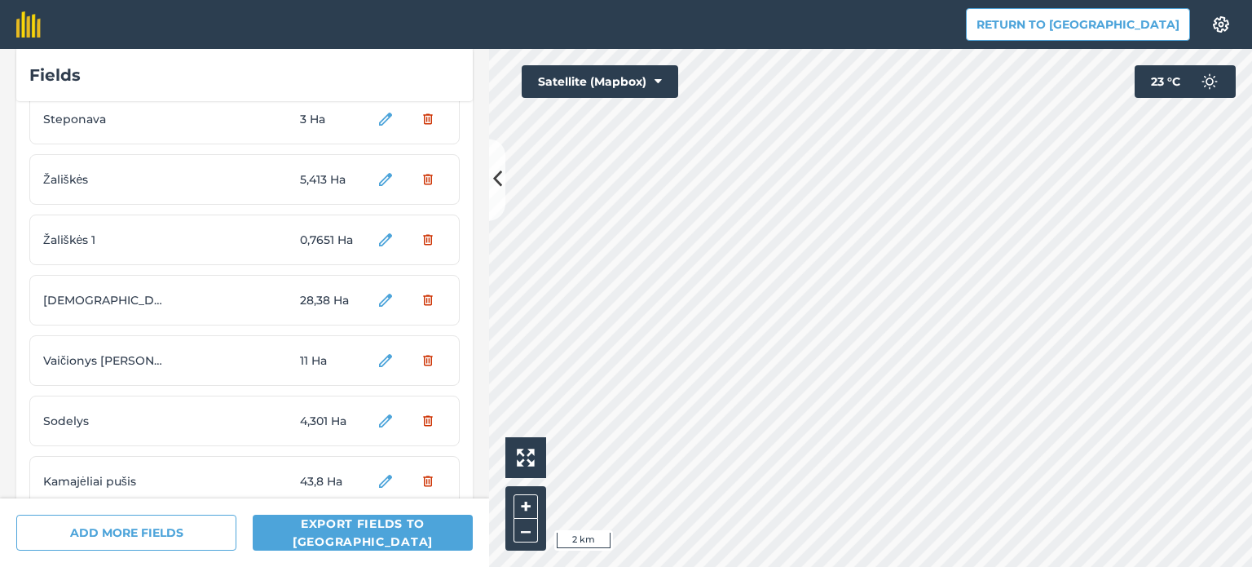
scroll to position [753, 0]
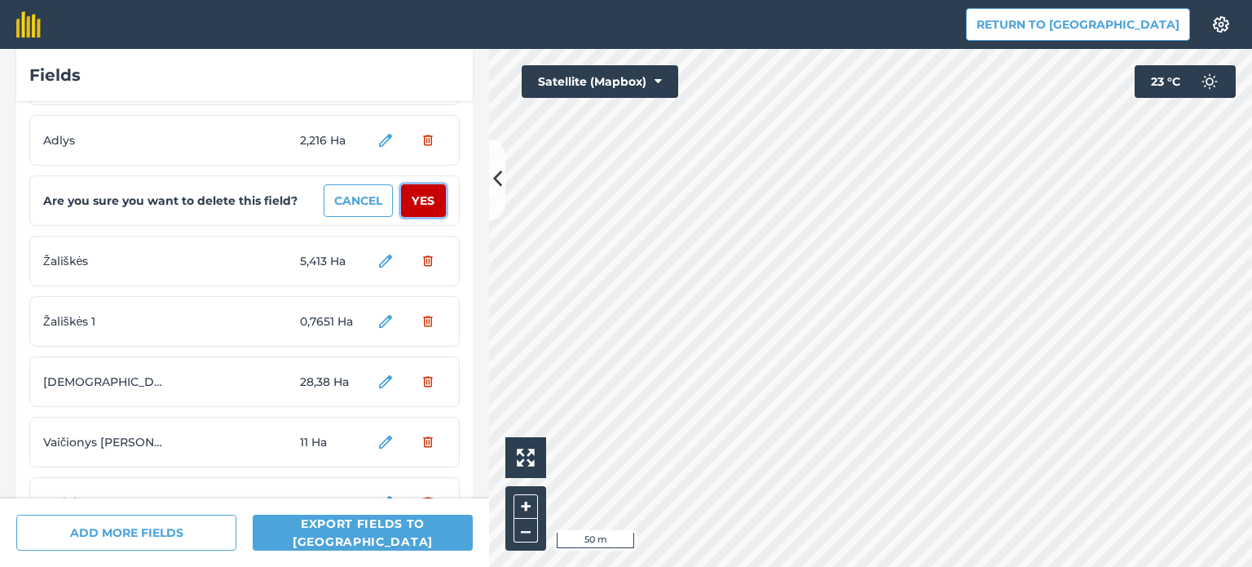
click at [407, 195] on button "Yes" at bounding box center [423, 200] width 45 height 33
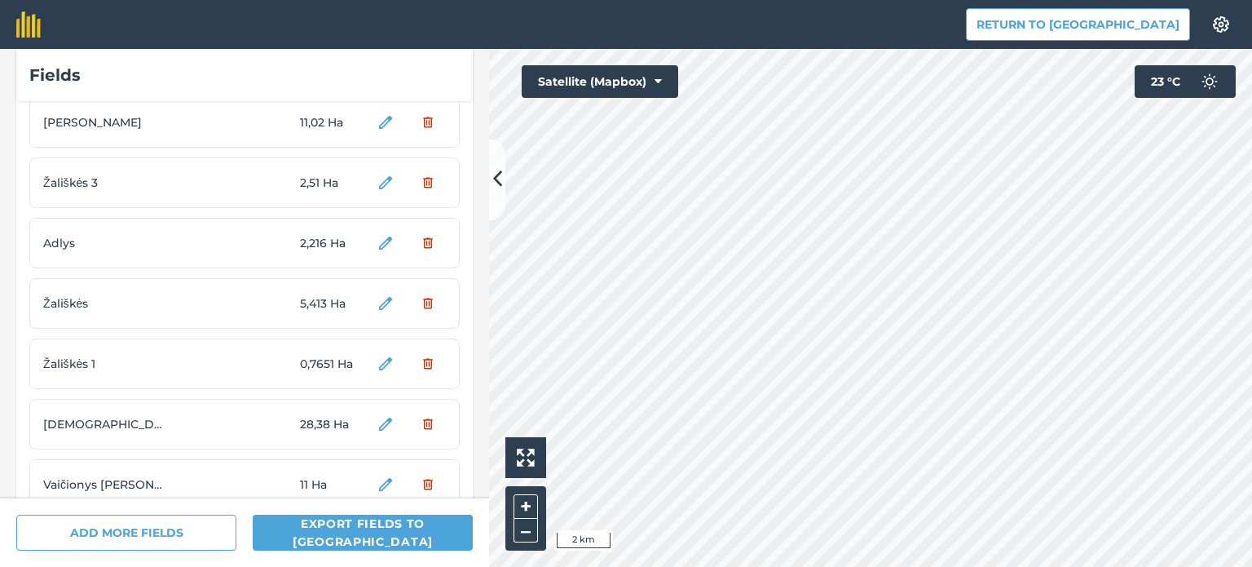
scroll to position [652, 0]
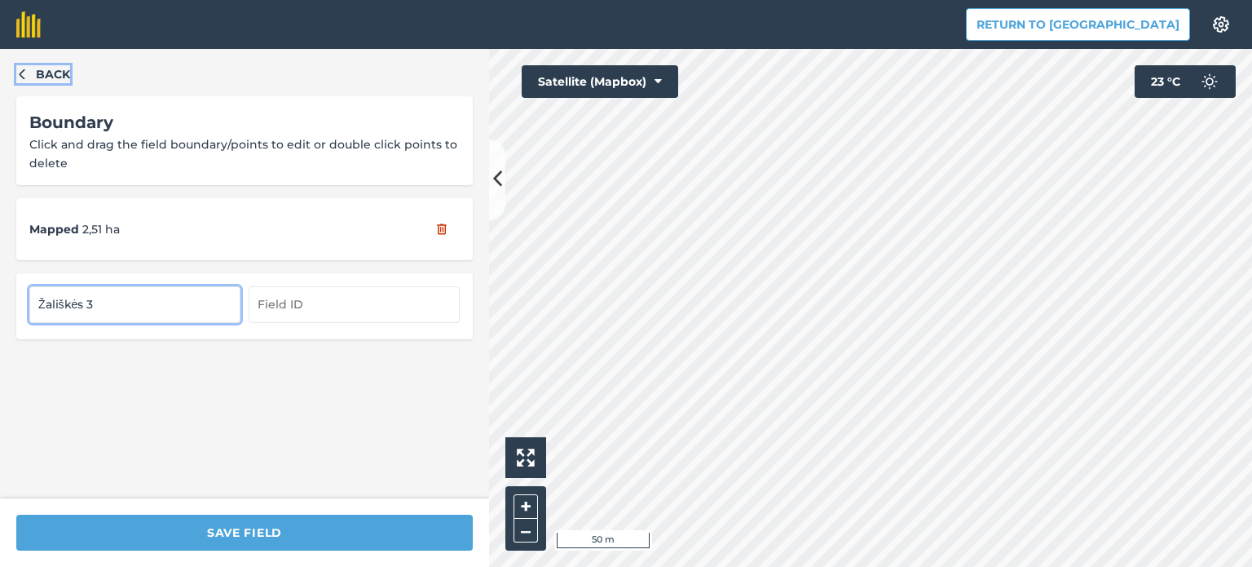
click at [20, 74] on icon "button" at bounding box center [22, 74] width 6 height 11
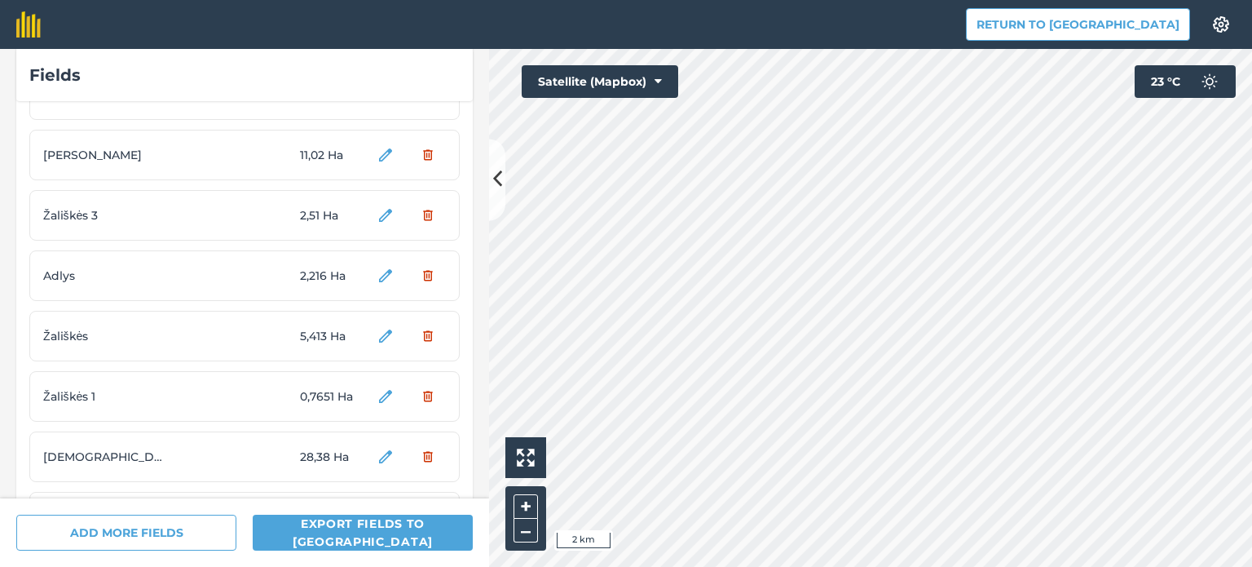
scroll to position [652, 0]
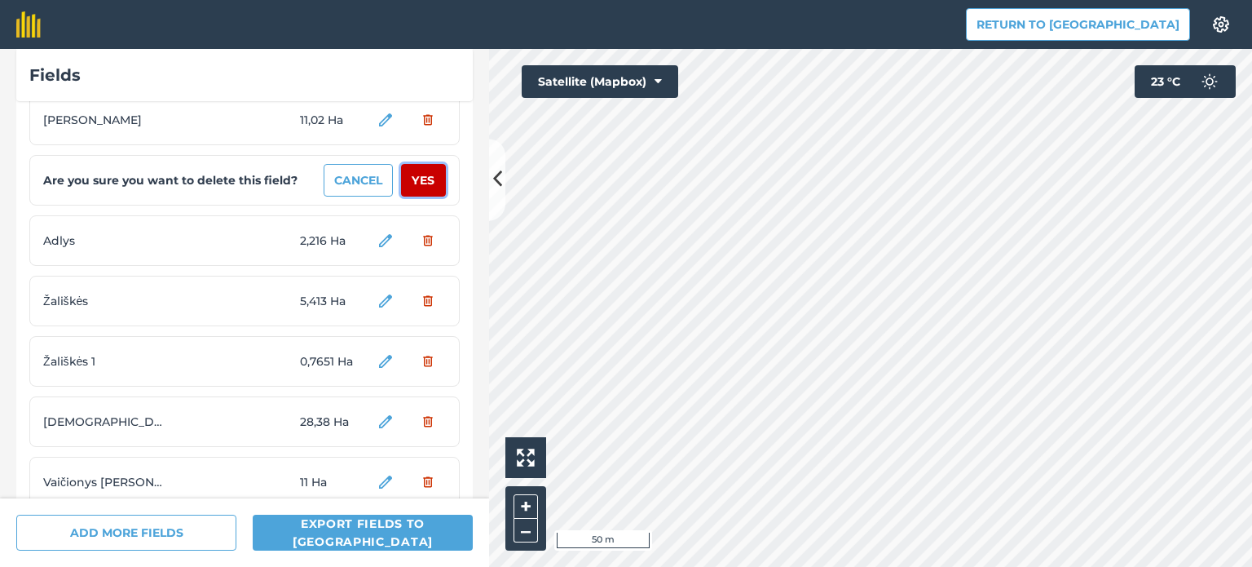
click at [420, 171] on button "Yes" at bounding box center [423, 180] width 45 height 33
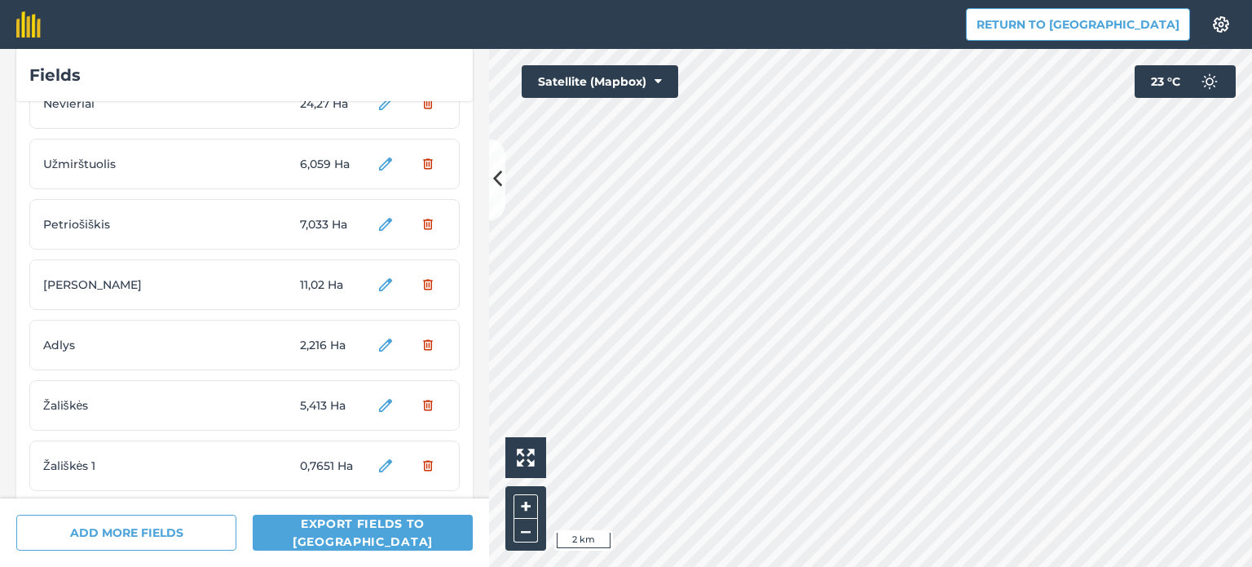
scroll to position [489, 0]
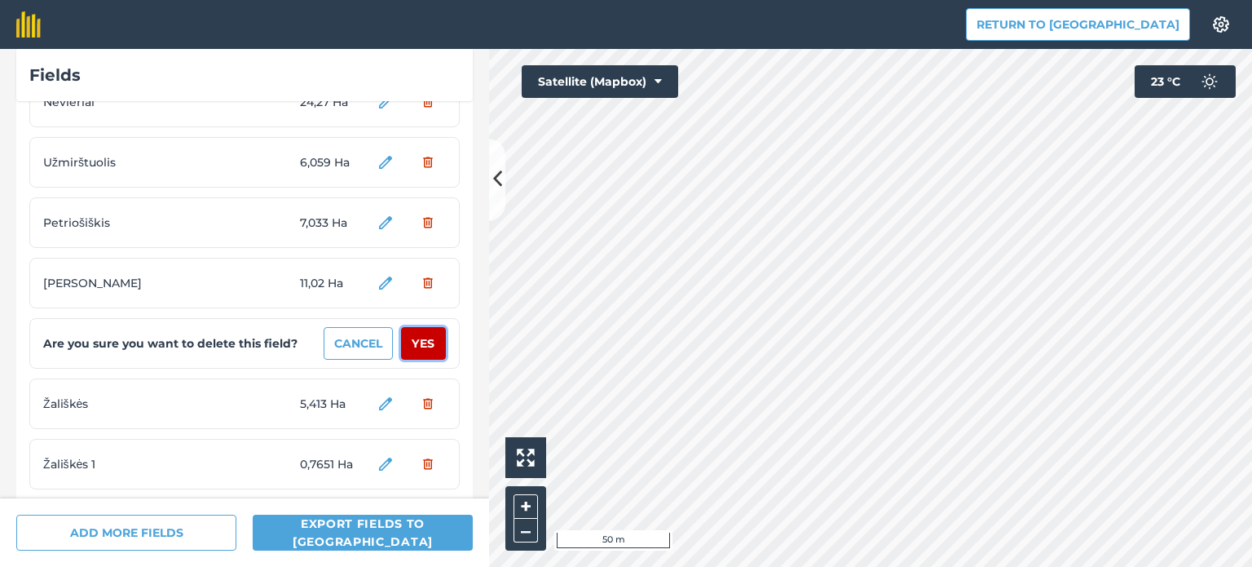
click at [408, 338] on button "Yes" at bounding box center [423, 343] width 45 height 33
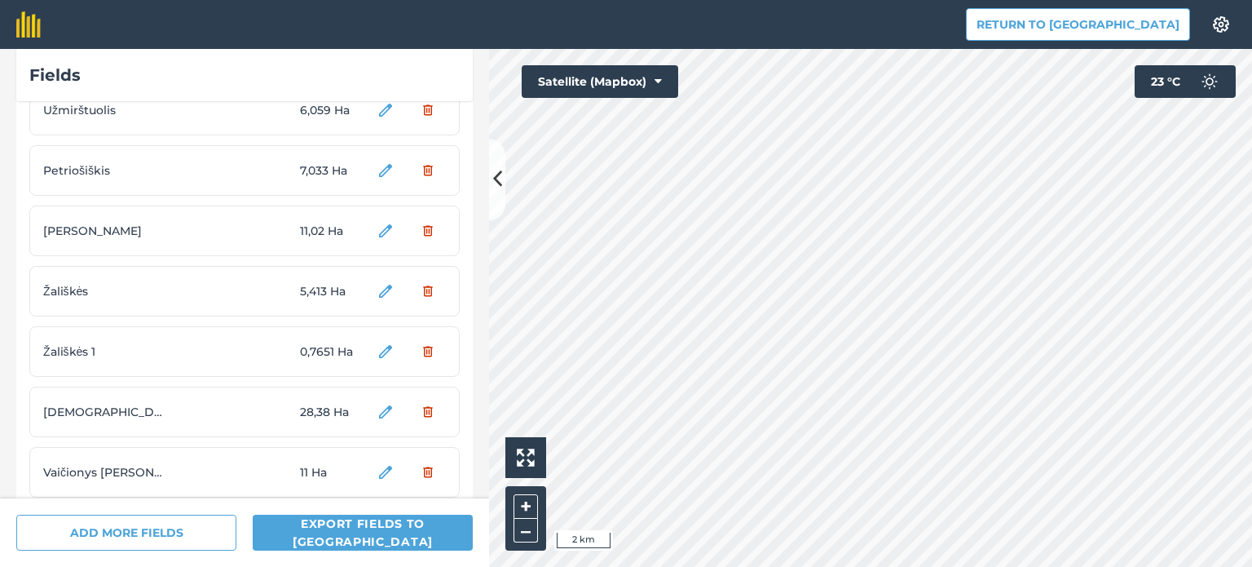
scroll to position [571, 0]
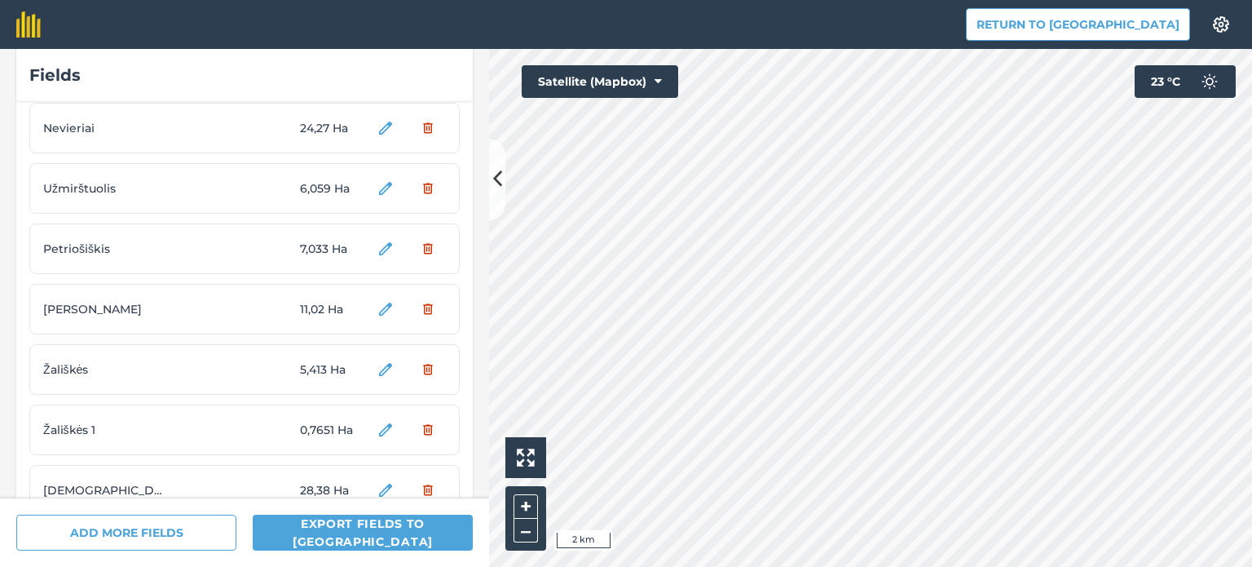
scroll to position [489, 0]
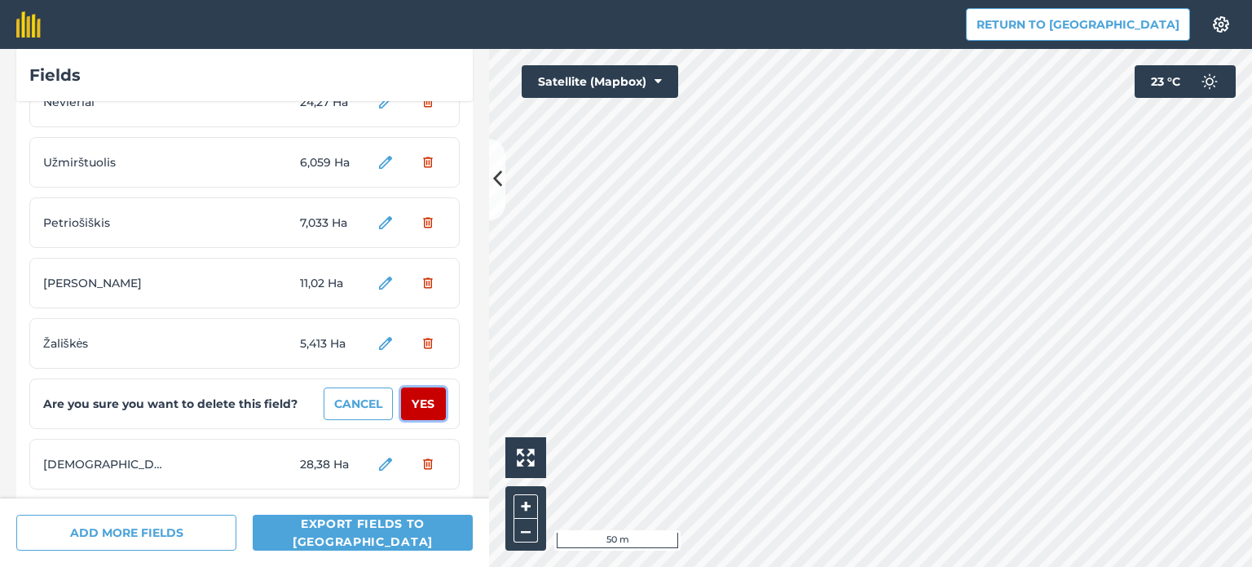
click at [411, 407] on button "Yes" at bounding box center [423, 403] width 45 height 33
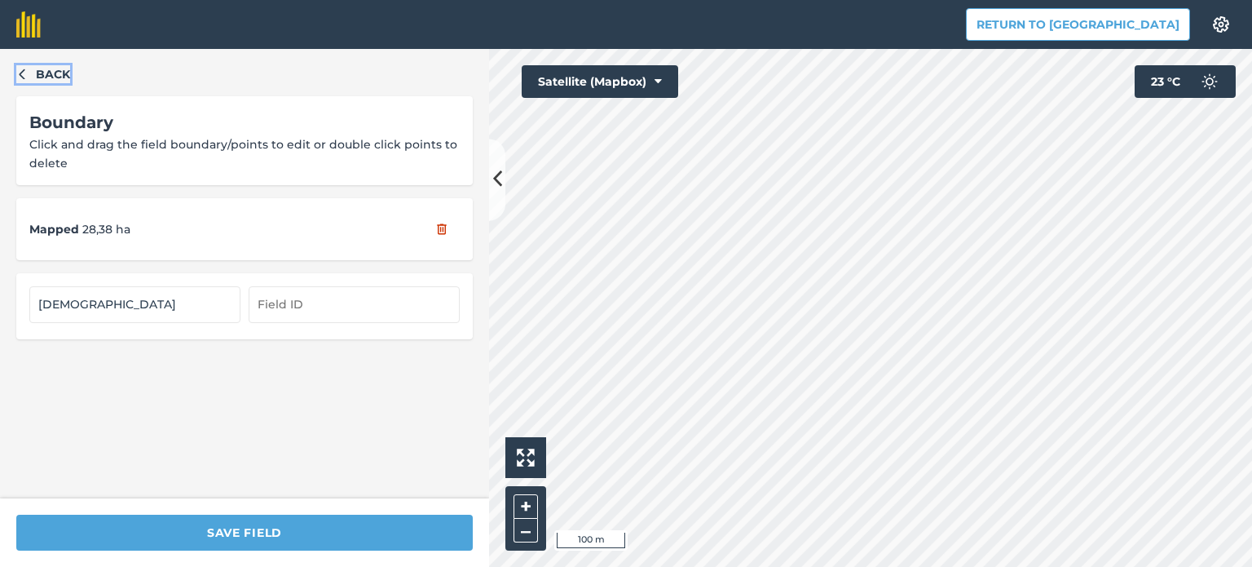
click at [22, 73] on icon "button" at bounding box center [21, 73] width 11 height 11
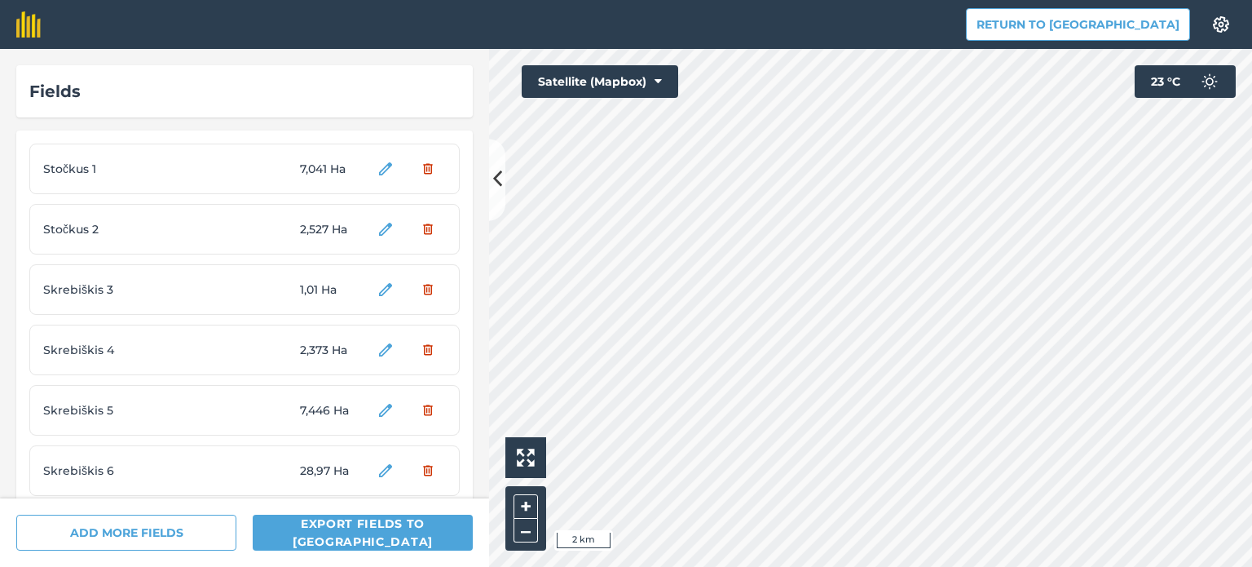
click at [302, 294] on span "1,01 Ha" at bounding box center [330, 289] width 61 height 18
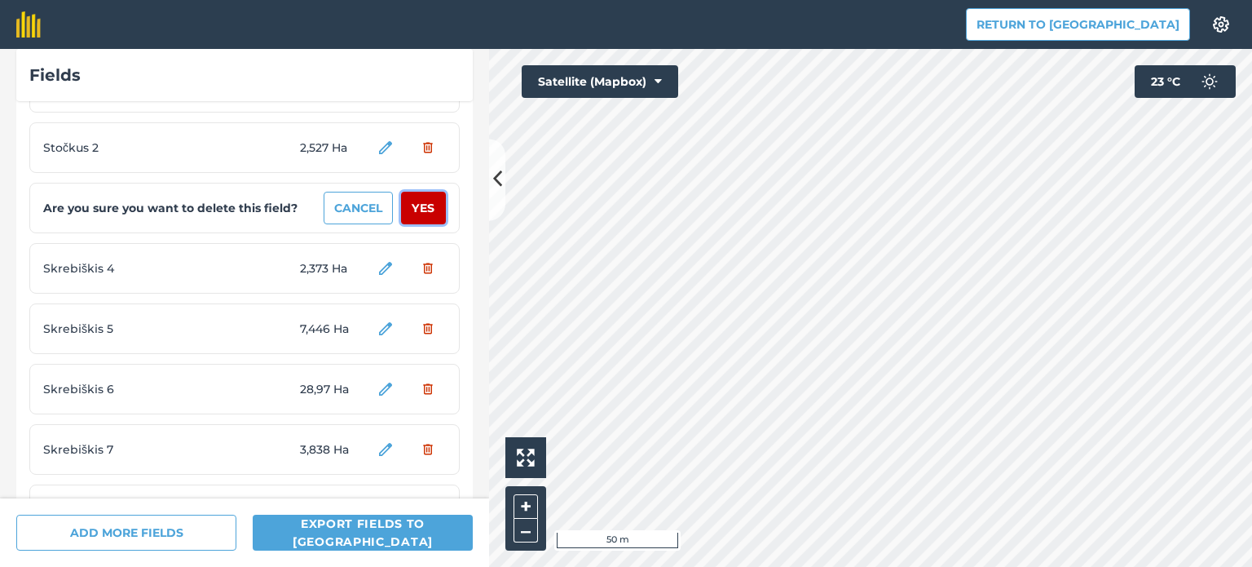
click at [405, 210] on button "Yes" at bounding box center [423, 208] width 45 height 33
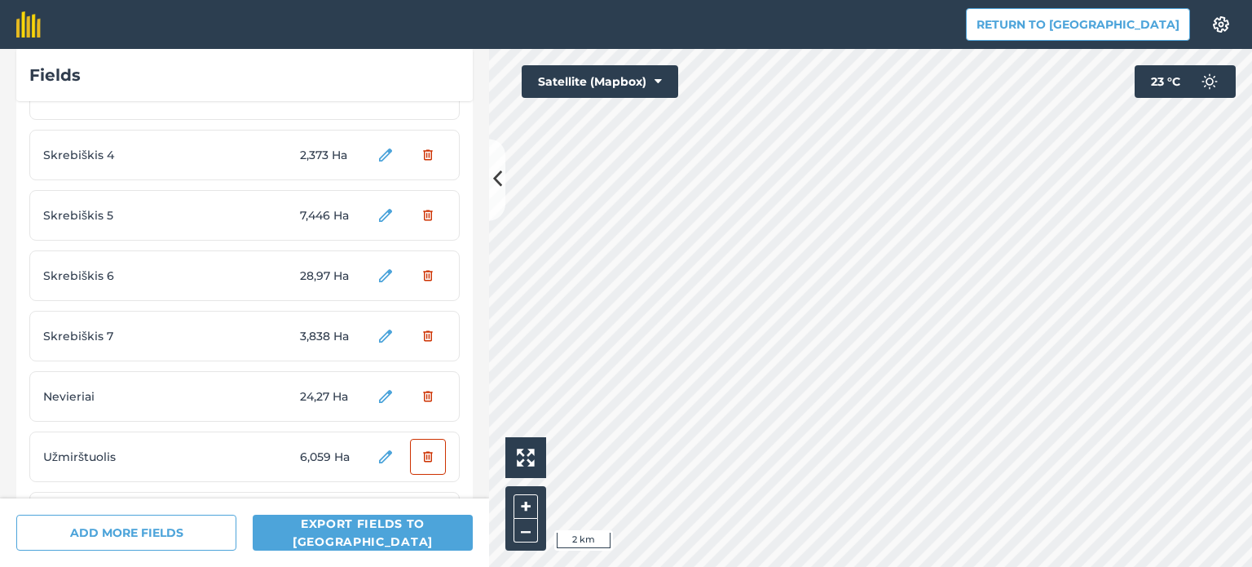
scroll to position [163, 0]
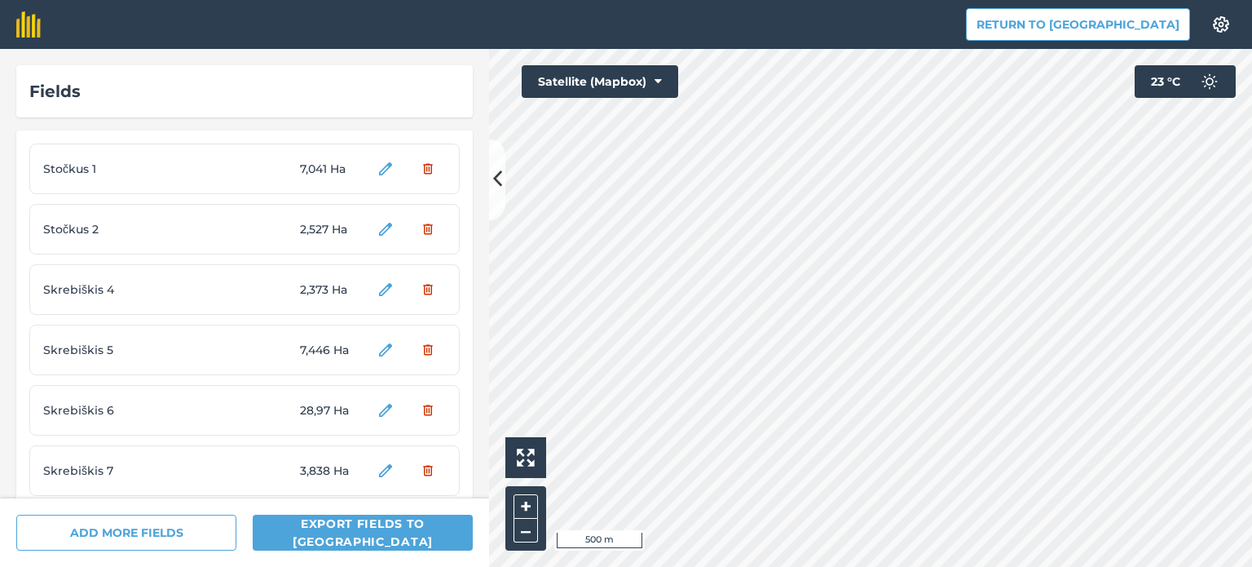
click at [103, 293] on span "Skrebiškis 4" at bounding box center [104, 289] width 122 height 18
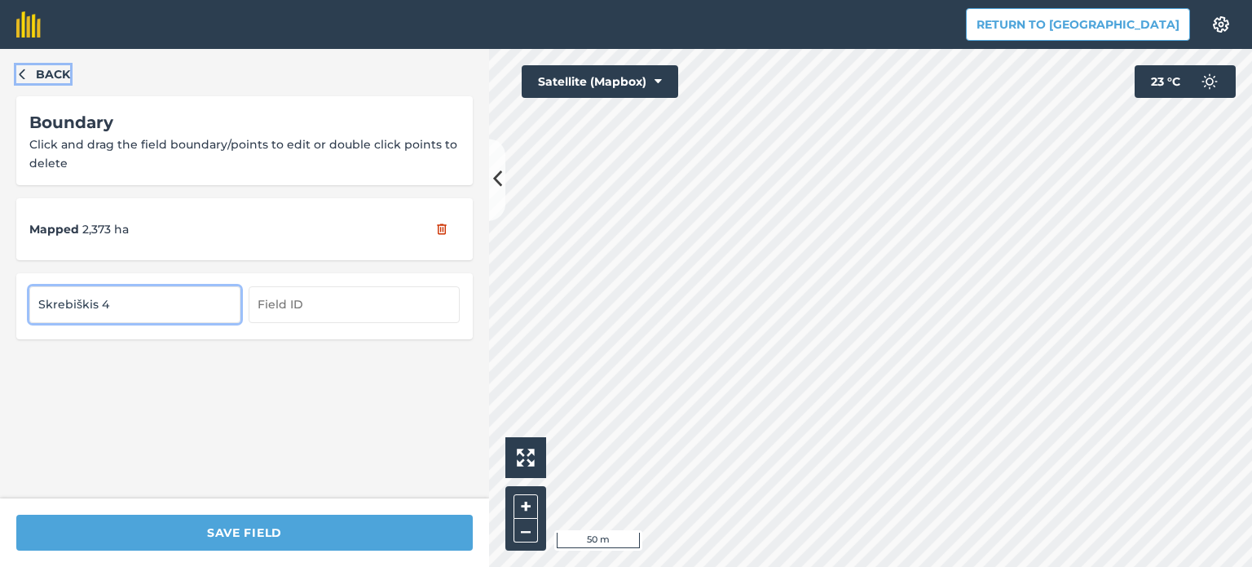
click at [23, 69] on icon "button" at bounding box center [21, 73] width 11 height 11
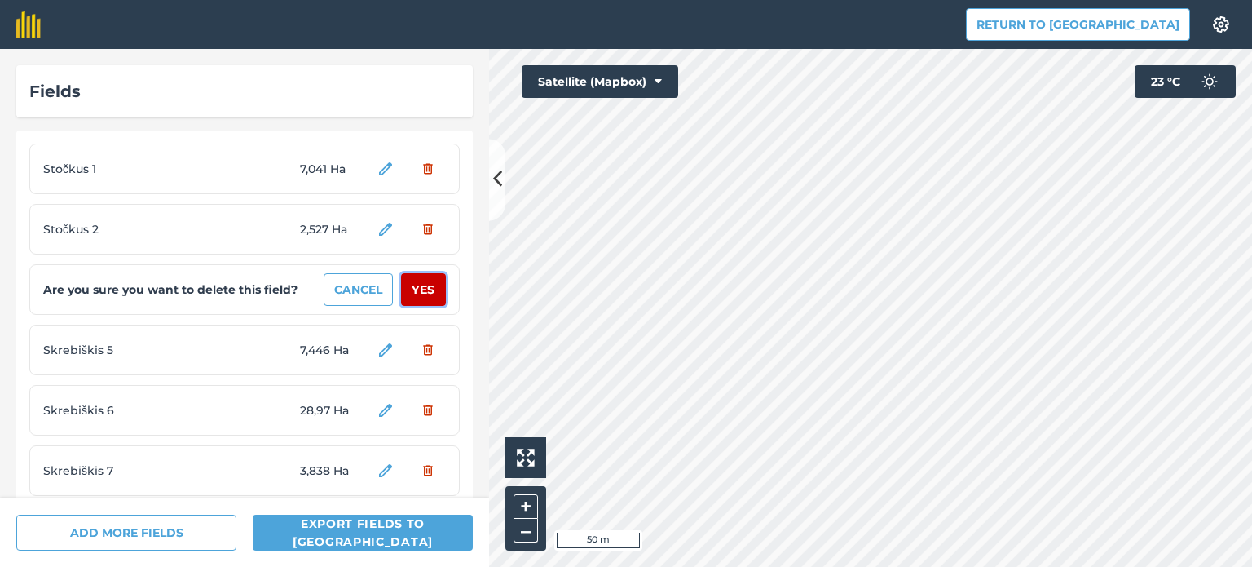
click at [413, 283] on button "Yes" at bounding box center [423, 289] width 45 height 33
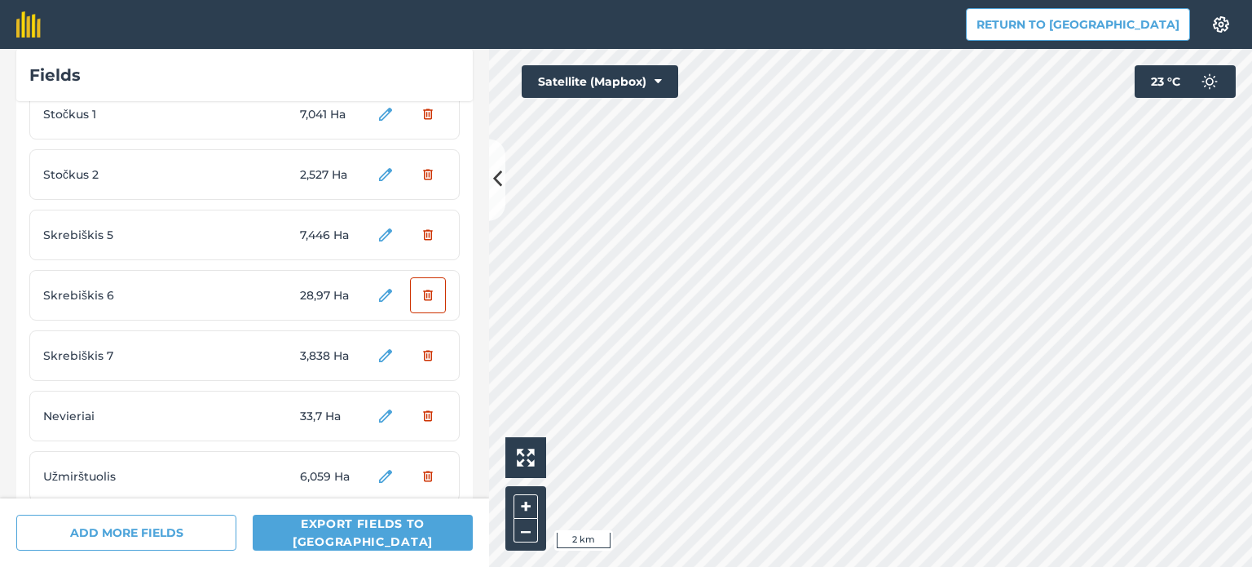
scroll to position [82, 0]
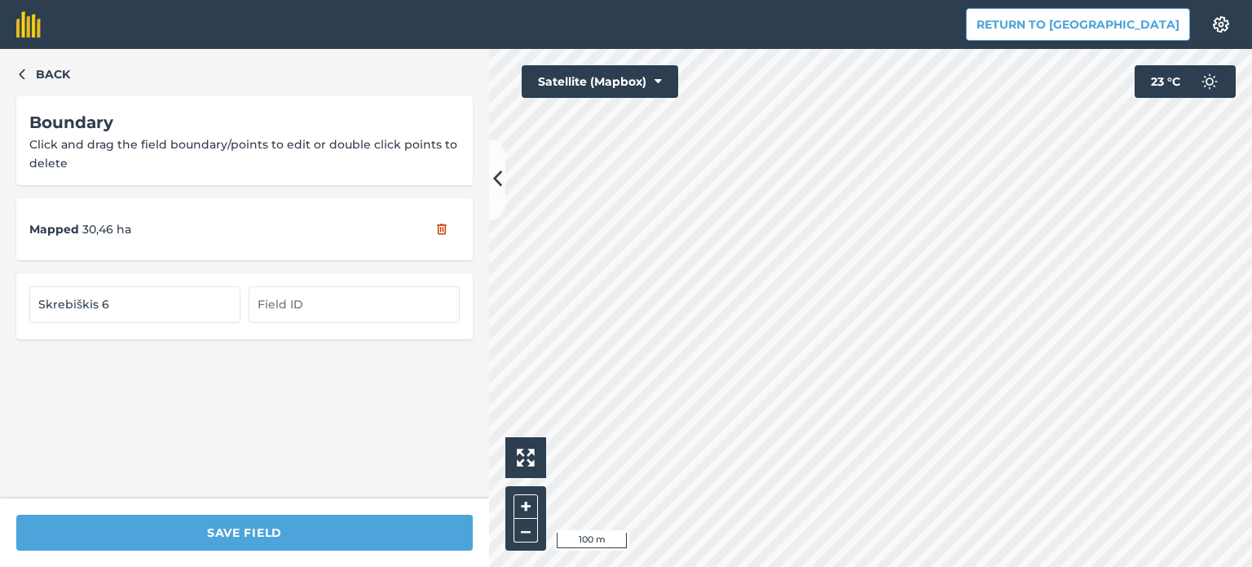
click at [488, 295] on div "Back Boundary Click and drag the field boundary/points to edit or double click …" at bounding box center [626, 308] width 1252 height 518
